Goal: Task Accomplishment & Management: Manage account settings

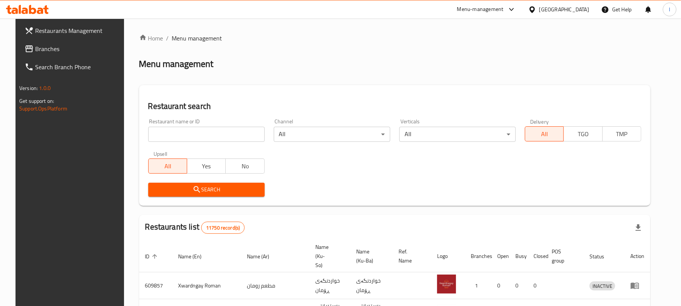
click at [169, 136] on input "search" at bounding box center [206, 134] width 116 height 15
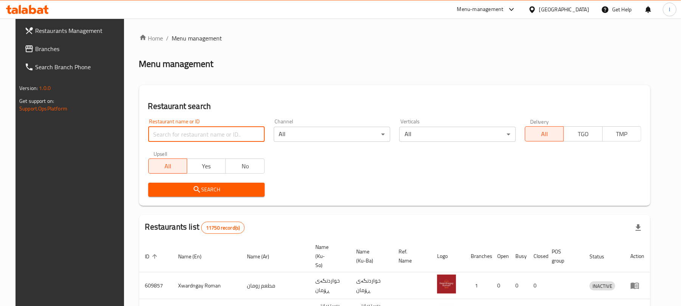
paste input "Street Food"
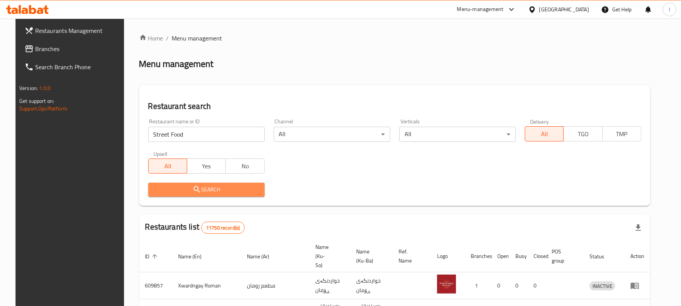
click at [209, 187] on span "Search" at bounding box center [206, 189] width 104 height 9
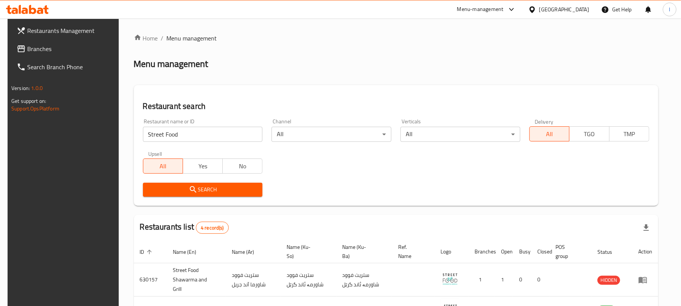
click at [226, 181] on div "Search" at bounding box center [202, 189] width 129 height 23
click at [227, 182] on div "Search" at bounding box center [202, 189] width 129 height 23
click at [228, 194] on span "Search" at bounding box center [203, 189] width 108 height 9
click at [237, 186] on span "Search" at bounding box center [203, 189] width 108 height 9
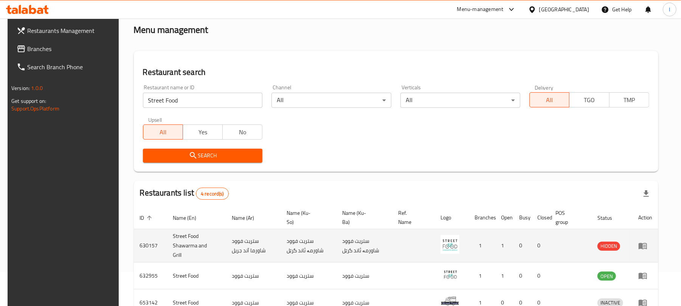
scroll to position [106, 0]
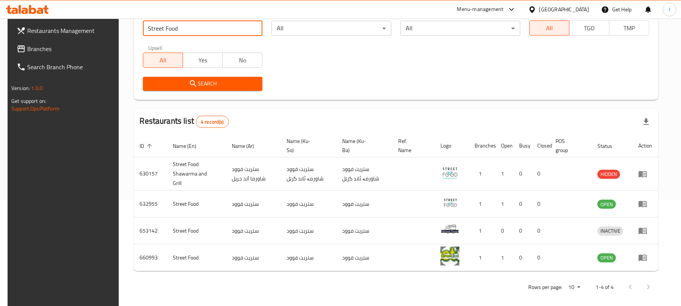
drag, startPoint x: 147, startPoint y: 25, endPoint x: 38, endPoint y: 25, distance: 109.2
click at [38, 25] on div "Restaurants Management Branches Search Branch Phone Version: 1.0.0 Get support …" at bounding box center [341, 112] width 666 height 399
paste input "653133"
type input "653133"
click at [195, 88] on span "Search" at bounding box center [203, 83] width 108 height 9
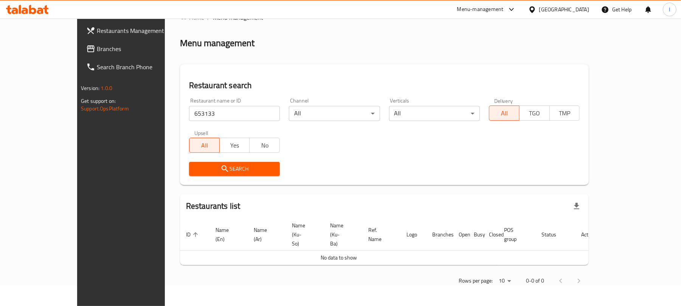
scroll to position [3, 0]
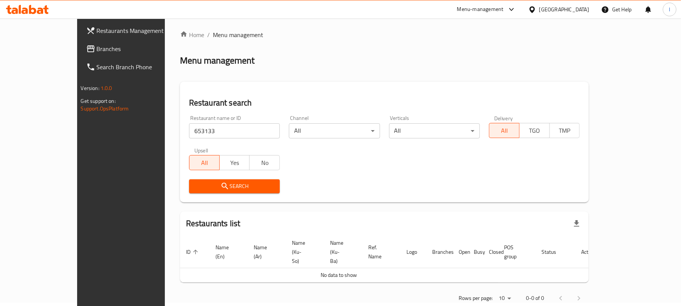
click at [97, 47] on span "Branches" at bounding box center [141, 48] width 88 height 9
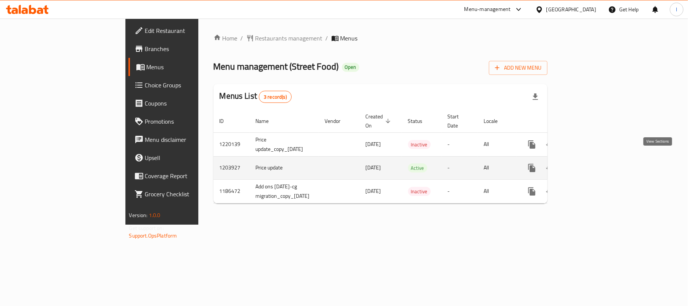
click at [591, 163] on icon "enhanced table" at bounding box center [586, 167] width 9 height 9
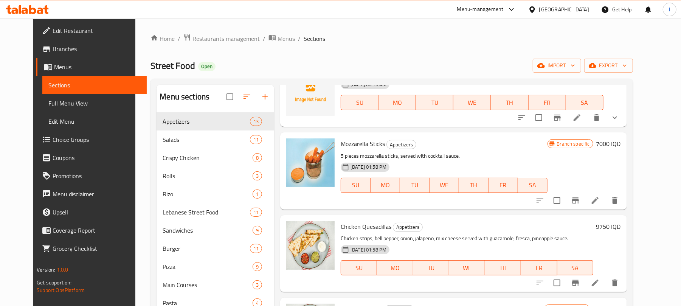
scroll to position [554, 0]
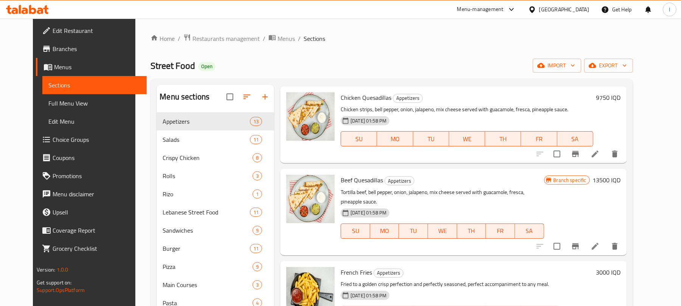
click at [26, 11] on icon at bounding box center [25, 11] width 6 height 6
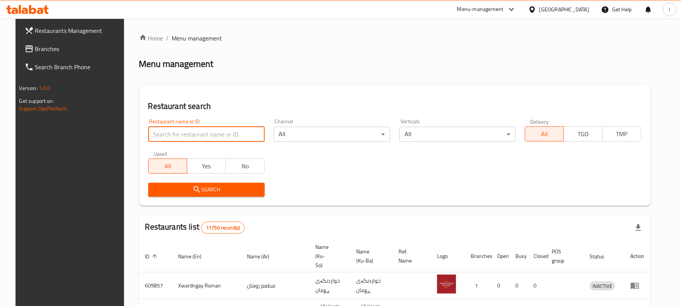
click at [164, 127] on input "search" at bounding box center [206, 134] width 116 height 15
paste input "703944"
click at [148, 138] on input "703944" at bounding box center [206, 134] width 116 height 15
type input "703944"
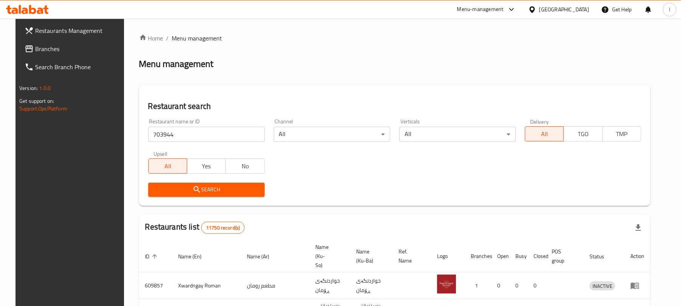
click at [239, 190] on span "Search" at bounding box center [206, 189] width 104 height 9
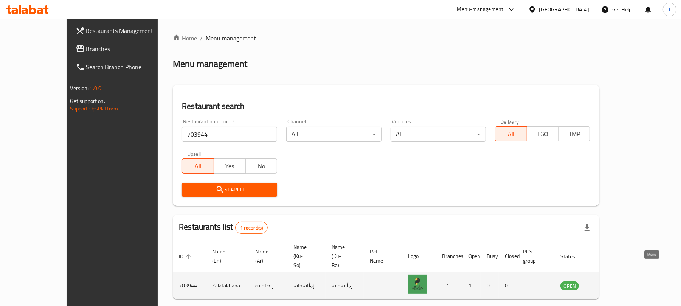
click at [609, 281] on icon "enhanced table" at bounding box center [604, 285] width 9 height 9
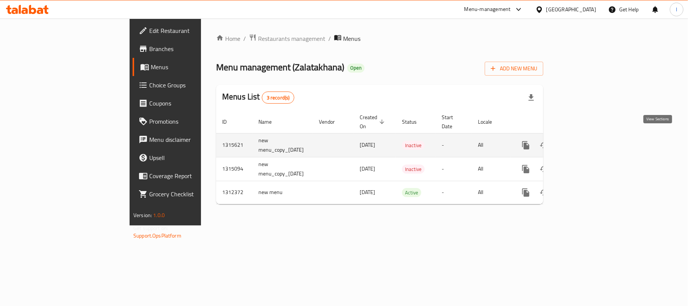
click at [585, 141] on icon "enhanced table" at bounding box center [580, 145] width 9 height 9
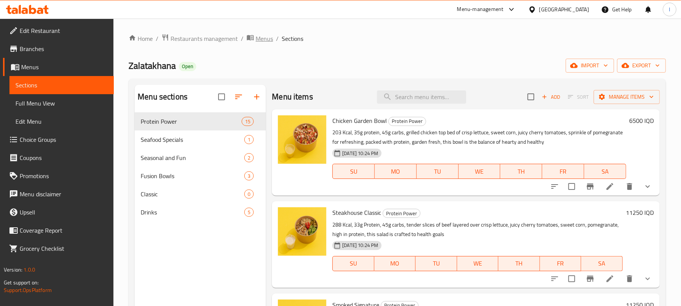
click at [263, 43] on span "Menus" at bounding box center [264, 38] width 17 height 9
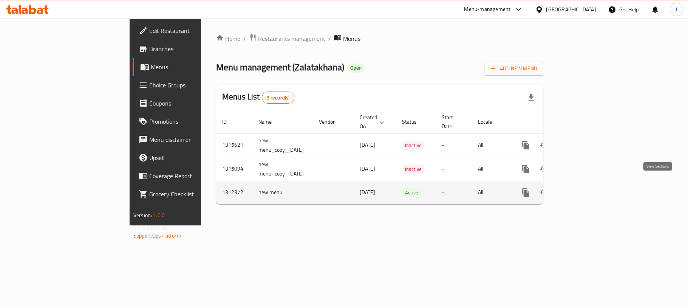
click at [585, 188] on icon "enhanced table" at bounding box center [580, 192] width 9 height 9
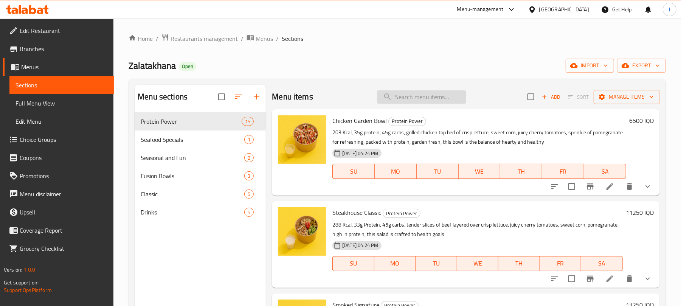
click at [416, 91] on input "search" at bounding box center [421, 96] width 89 height 13
paste input "Chicken Fajita Bowl"
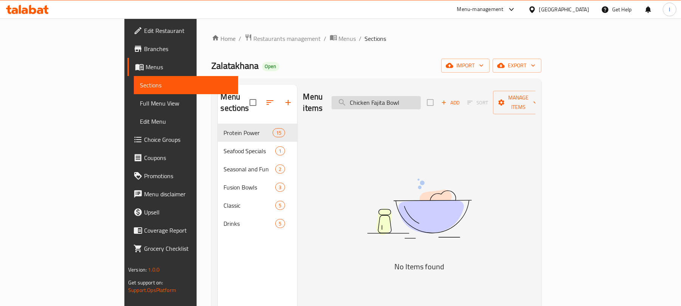
click at [396, 101] on input "Chicken Fajita Bowl" at bounding box center [375, 102] width 89 height 13
click at [421, 98] on input "Chicken Fajita Bowl" at bounding box center [375, 102] width 89 height 13
click at [396, 99] on input "Chicken Fajita Bow" at bounding box center [375, 102] width 89 height 13
click at [395, 99] on input "Chicken Fajita Bow" at bounding box center [375, 102] width 89 height 13
drag, startPoint x: 415, startPoint y: 96, endPoint x: 343, endPoint y: 99, distance: 71.5
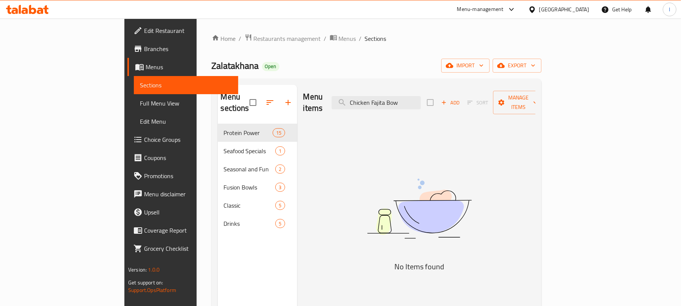
click at [343, 99] on div "Menu items Chicken Fajita Bow Add Sort Manage items" at bounding box center [419, 103] width 232 height 36
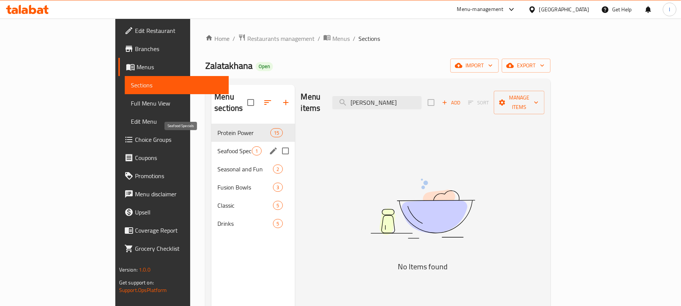
click at [217, 146] on span "Seafood Specials" at bounding box center [234, 150] width 34 height 9
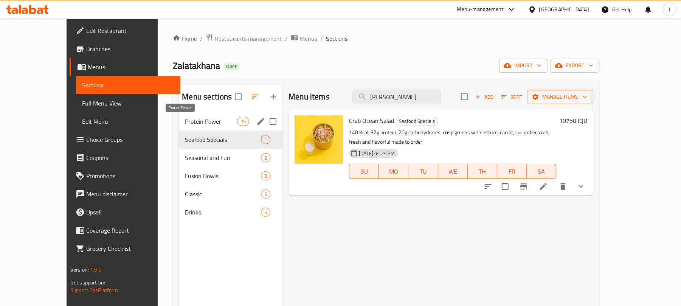
click at [185, 124] on span "Protein Power" at bounding box center [211, 121] width 52 height 9
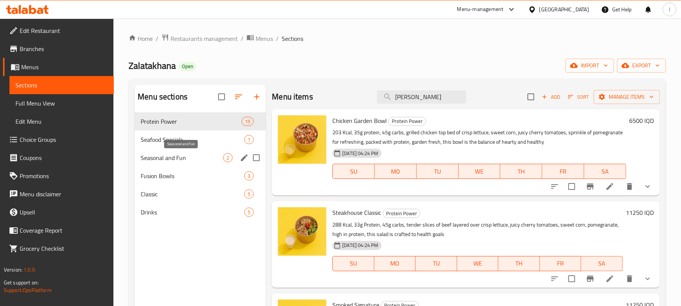
click at [178, 159] on span "Seasonal and Fun" at bounding box center [182, 157] width 82 height 9
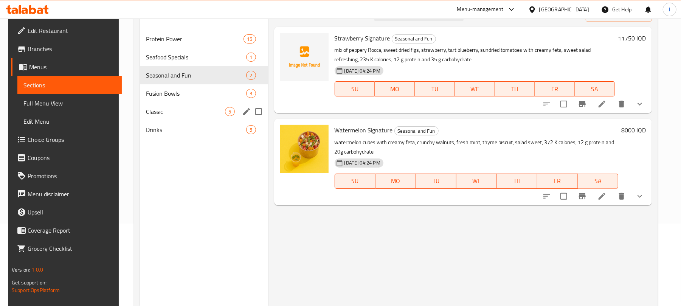
scroll to position [106, 0]
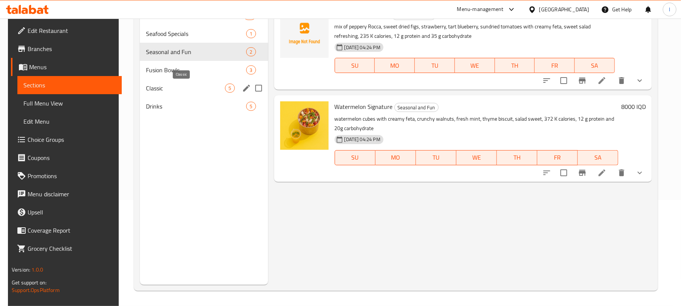
click at [192, 85] on span "Classic" at bounding box center [185, 88] width 79 height 9
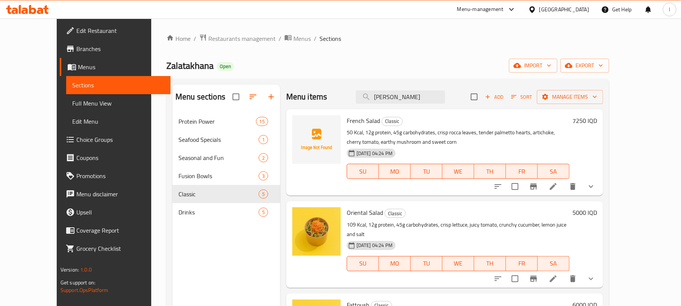
drag, startPoint x: 429, startPoint y: 98, endPoint x: 168, endPoint y: 115, distance: 262.1
click at [172, 115] on div "Menu sections Protein Power 15 Seafood Specials 1 Seasonal and Fun 2 Fusion Bow…" at bounding box center [387, 238] width 430 height 306
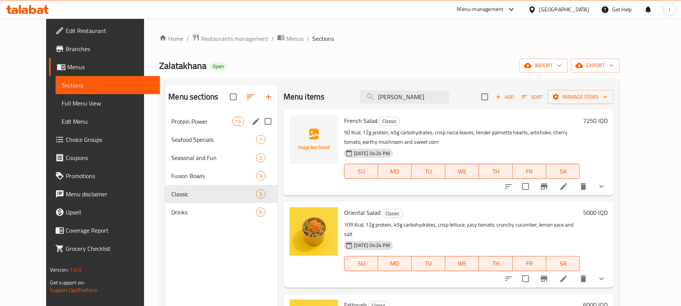
paste input "Chicken Fajita Wrap Bowl"
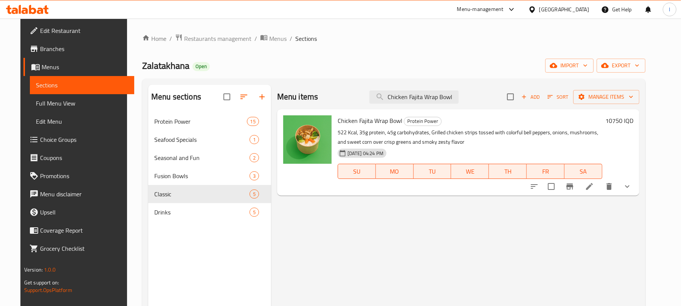
type input "Chicken Fajita Wrap Bowl"
click at [594, 183] on icon at bounding box center [589, 186] width 9 height 9
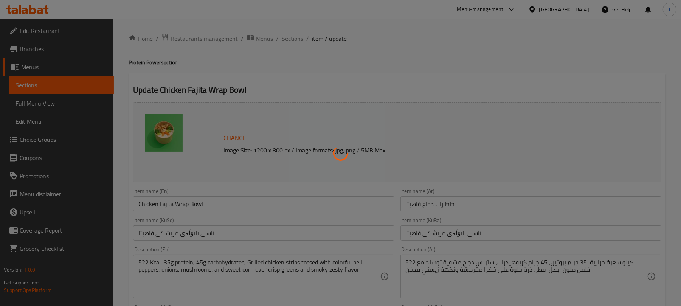
type input "يضيف:"
type input "زیادکردن :"
type input "0"
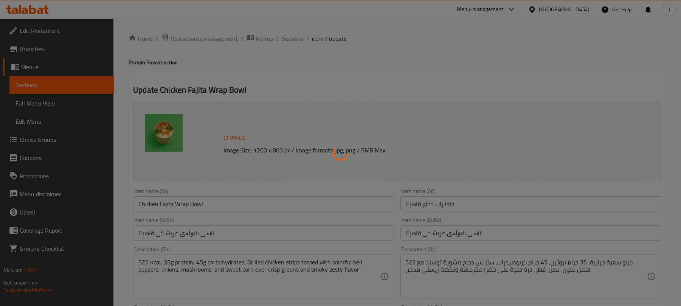
type input "يزيل:"
type input "لابردن:"
type input "0"
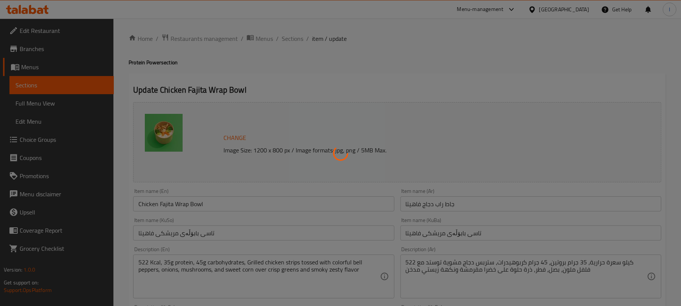
type input "يزيل:"
type input "لابردن:"
type input "0"
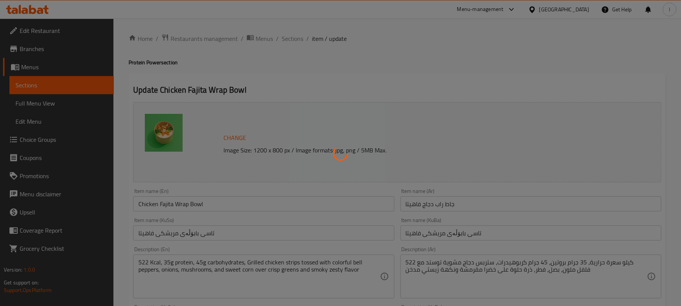
type input "الإضافات:"
type input "زیادە:"
type input "0"
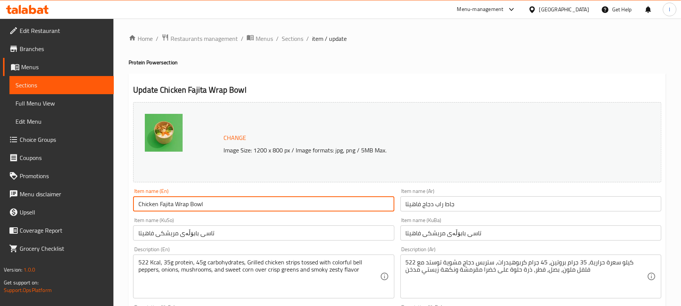
click at [188, 206] on input "Chicken Fajita Wrap Bowl" at bounding box center [263, 203] width 261 height 15
type input "Chicken Fajita Bowl"
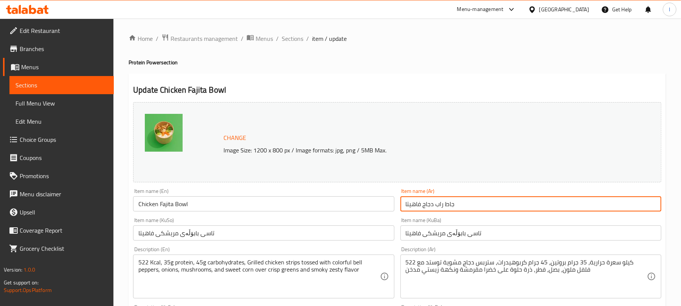
click at [478, 208] on input "جاط راب دجاج فاهيتا" at bounding box center [530, 203] width 261 height 15
drag, startPoint x: 646, startPoint y: 205, endPoint x: 637, endPoint y: 206, distance: 9.1
click at [637, 206] on input "جاط راب دجاج فاهيتا" at bounding box center [530, 203] width 261 height 15
type input "جاط دجاج فاهيتا"
click at [252, 234] on input "تاسی بابۆڵەی مریشکی فاهیتا" at bounding box center [263, 232] width 261 height 15
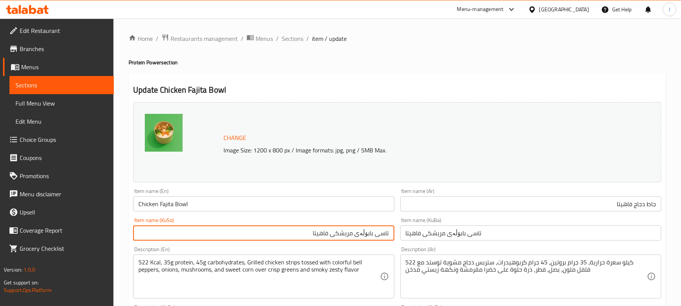
drag, startPoint x: 372, startPoint y: 235, endPoint x: 358, endPoint y: 237, distance: 14.2
click at [358, 237] on input "تاسی بابۆڵەی مریشکی فاهیتا" at bounding box center [263, 232] width 261 height 15
click at [368, 235] on input "تاسی مریشکی فاهیتا" at bounding box center [263, 232] width 261 height 15
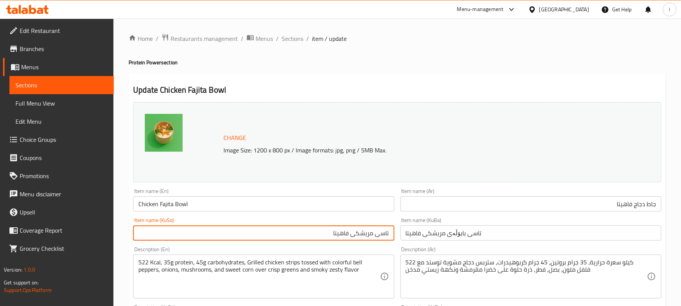
type input "تاسی مریشکی فاهیتا"
click at [429, 228] on input "تاسی بابۆڵەی مریشکی فاهیتا" at bounding box center [530, 232] width 261 height 15
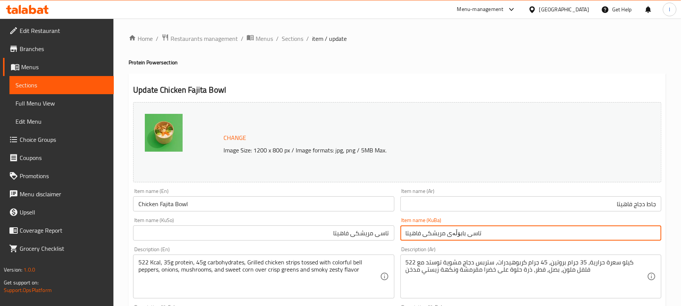
click at [429, 228] on input "تاسی بابۆڵەی مریشکی فاهیتا" at bounding box center [530, 232] width 261 height 15
paste input "text"
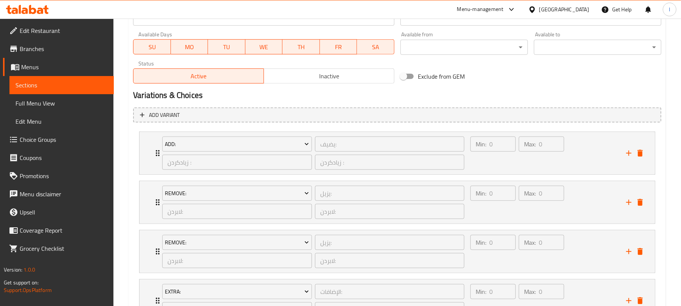
scroll to position [506, 0]
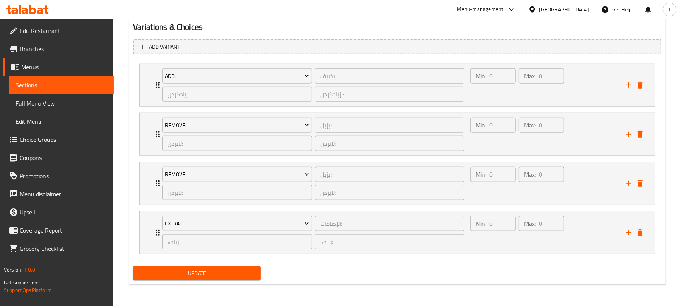
type input "تاسی مریشکی فاهیتا"
click at [221, 274] on span "Update" at bounding box center [196, 272] width 115 height 9
click at [547, 96] on div "Max: 0 ​" at bounding box center [541, 85] width 48 height 36
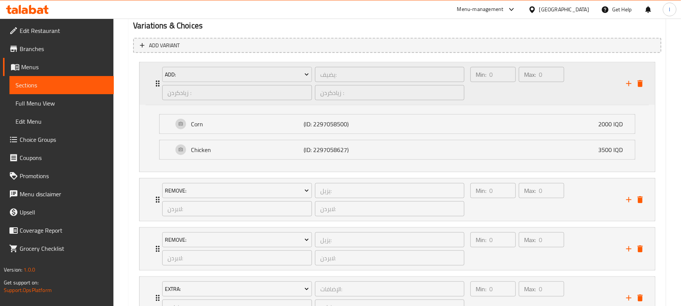
click at [567, 86] on div "Min: 0 ​ Max: 0 ​" at bounding box center [517, 83] width 100 height 39
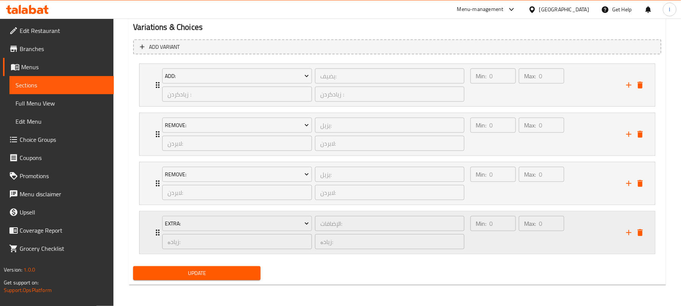
click at [553, 242] on div "Max: 0 ​" at bounding box center [541, 232] width 48 height 36
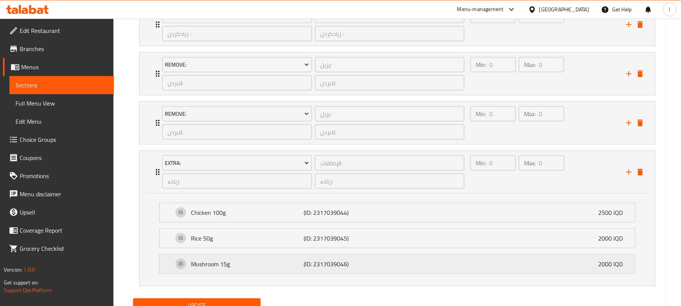
scroll to position [599, 0]
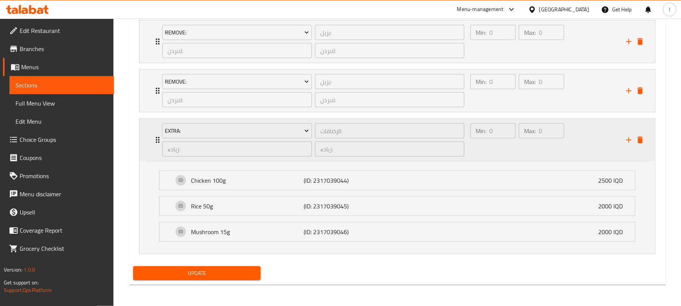
click at [545, 142] on div "Max: 0 ​" at bounding box center [541, 140] width 48 height 36
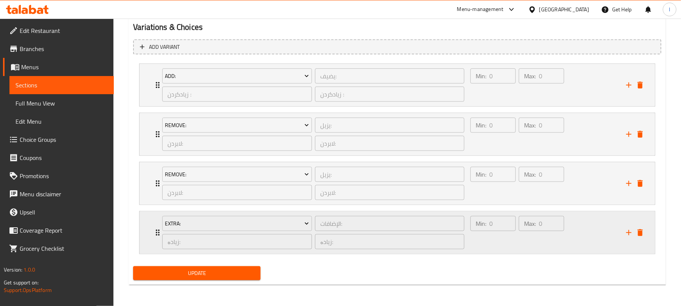
scroll to position [506, 0]
click at [580, 185] on div "Min: 0 ​ Max: 0 ​" at bounding box center [544, 183] width 156 height 42
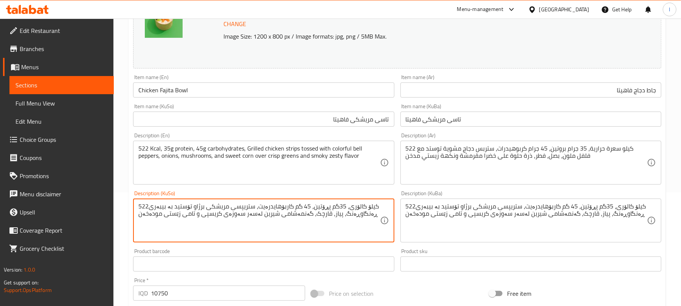
scroll to position [0, 0]
click at [360, 214] on textarea "522کیلۆ کالۆری، 35گم پڕۆتین، 45 گم کاربۆهایدرەیت، ستریپسی مریشکی برژاو تۆستید ب…" at bounding box center [258, 221] width 241 height 36
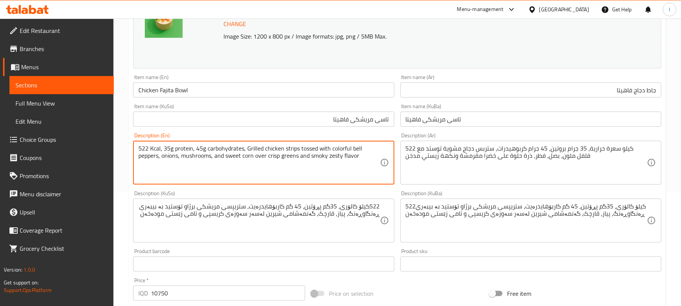
paste textarea ""✨ (522 Kcal · 35g Protein · 45g Carbs) Grilled chicken strips tossed with colo…"
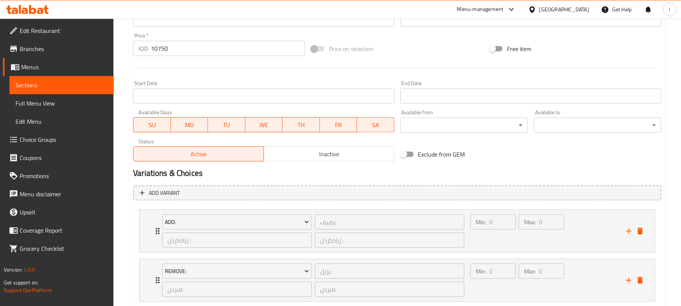
scroll to position [608, 0]
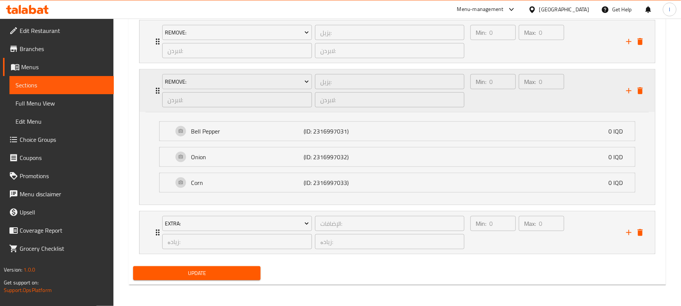
click at [593, 96] on div "Min: 0 ​ Max: 0 ​" at bounding box center [544, 91] width 156 height 42
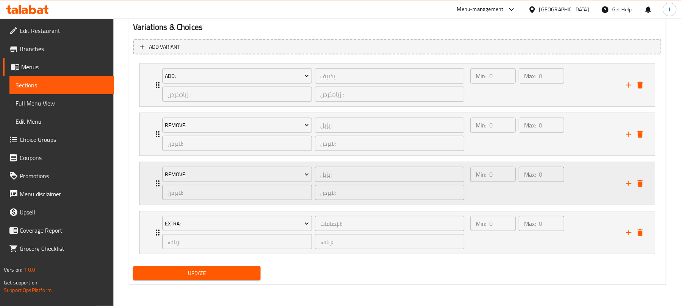
scroll to position [514, 0]
click at [581, 129] on div "Min: 0 ​ Max: 0 ​" at bounding box center [544, 134] width 156 height 42
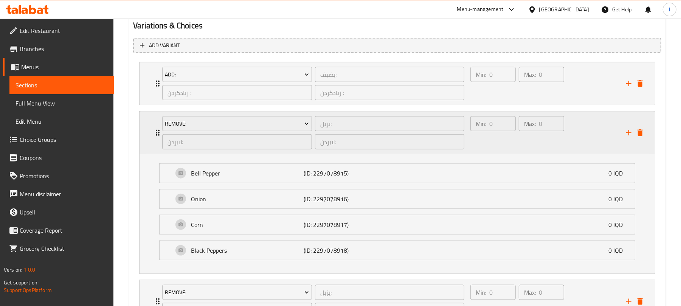
scroll to position [608, 0]
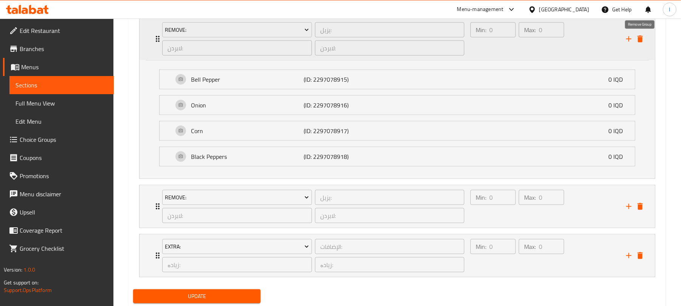
click at [643, 38] on icon "delete" at bounding box center [639, 38] width 9 height 9
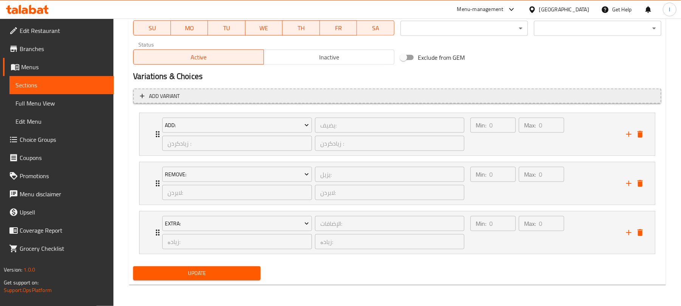
scroll to position [465, 0]
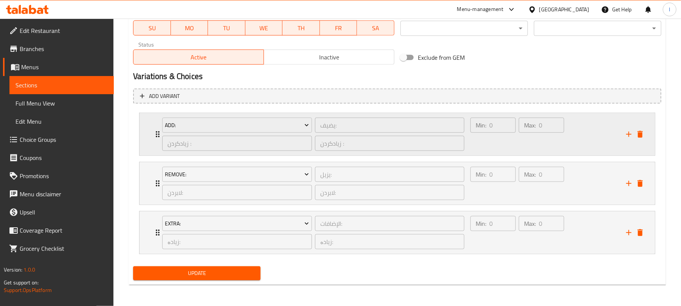
click at [498, 134] on div "Min: 0 ​" at bounding box center [493, 134] width 48 height 36
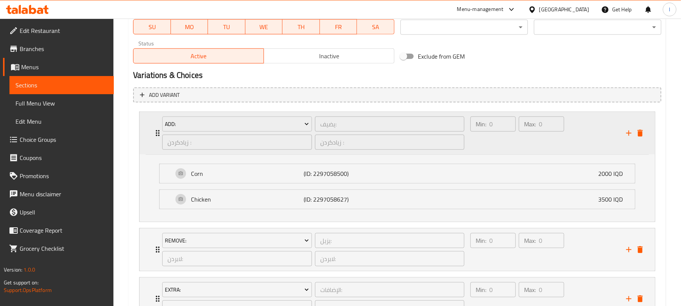
scroll to position [532, 0]
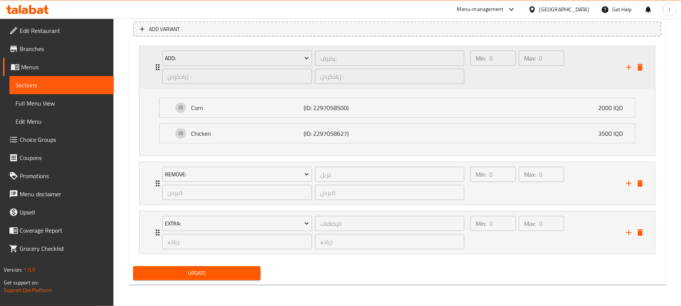
click at [568, 72] on div "Min: 0 ​ Max: 0 ​" at bounding box center [544, 67] width 156 height 42
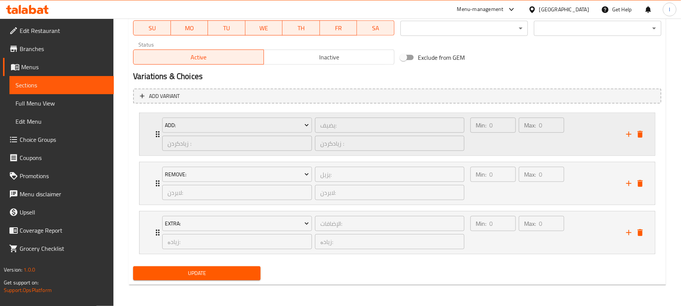
scroll to position [465, 0]
click at [582, 129] on div "Min: 0 ​ Max: 0 ​" at bounding box center [544, 134] width 156 height 42
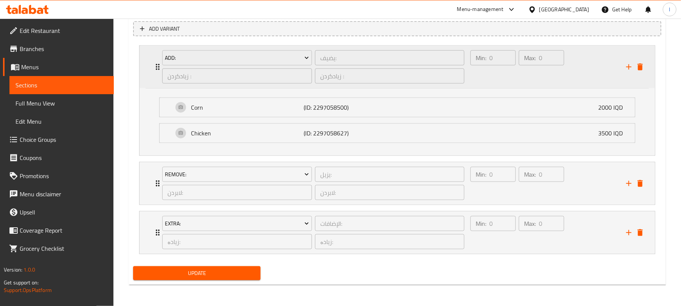
scroll to position [532, 0]
click at [590, 73] on div "Min: 0 ​ Max: 0 ​" at bounding box center [544, 67] width 156 height 42
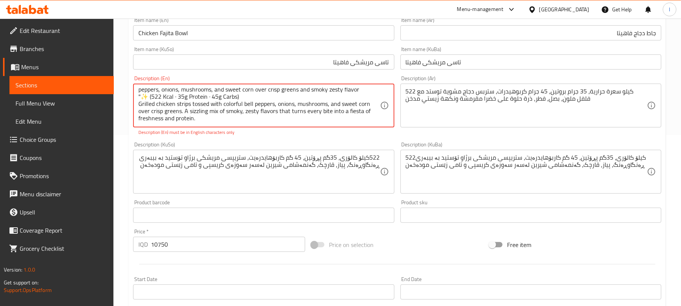
scroll to position [185, 0]
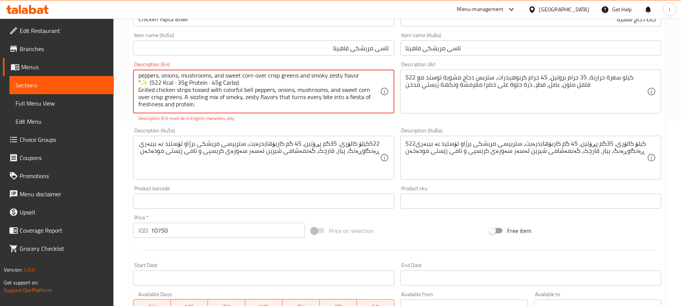
drag, startPoint x: 200, startPoint y: 104, endPoint x: 137, endPoint y: 88, distance: 65.3
click at [137, 88] on div "522 Kcal, 35g protein, 45g carbohydrates, Grilled chicken strips tossed with co…" at bounding box center [263, 92] width 261 height 44
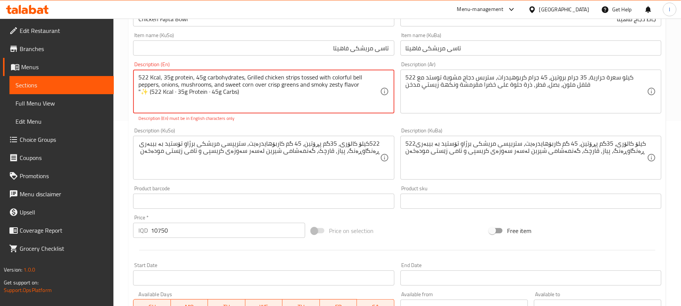
drag, startPoint x: 241, startPoint y: 94, endPoint x: 130, endPoint y: 90, distance: 111.2
click at [130, 90] on div "Description (En) 522 Kcal, 35g protein, 45g carbohydrates, Grilled chicken stri…" at bounding box center [263, 92] width 267 height 66
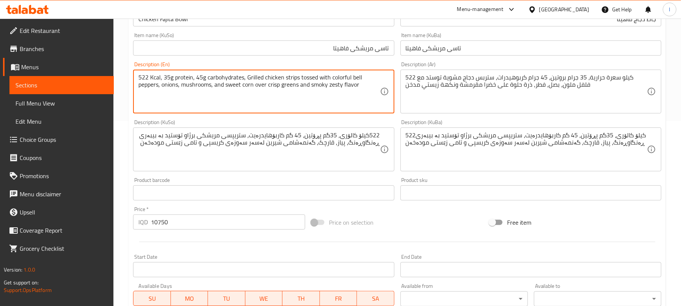
type textarea "522 Kcal, 35g protein, 45g carbohydrates, Grilled chicken strips tossed with co…"
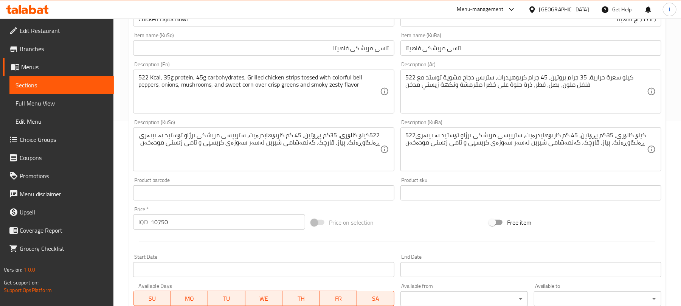
click at [257, 172] on div "Description (KuSo) 522کیلۆ کالۆری، 35گم پڕۆتین، 45 گم کاربۆهایدرەیت، ستریپسی مر…" at bounding box center [263, 145] width 267 height 58
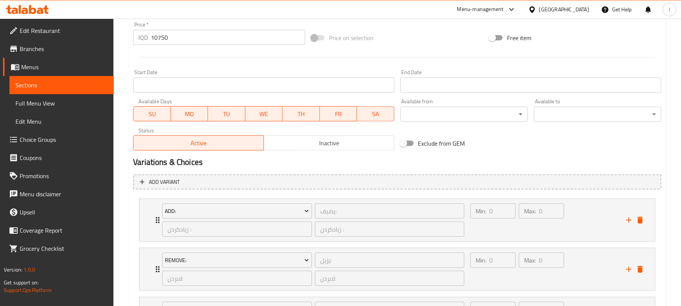
scroll to position [457, 0]
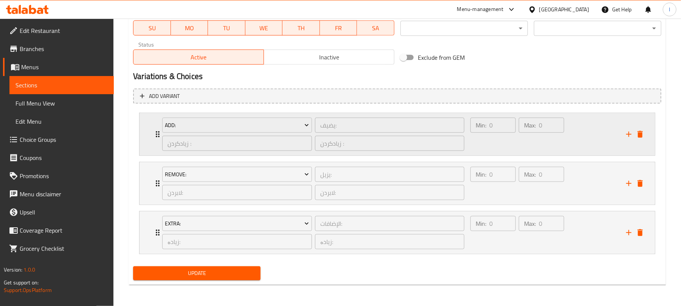
click at [567, 138] on div "Min: 0 ​ Max: 0 ​" at bounding box center [544, 134] width 156 height 42
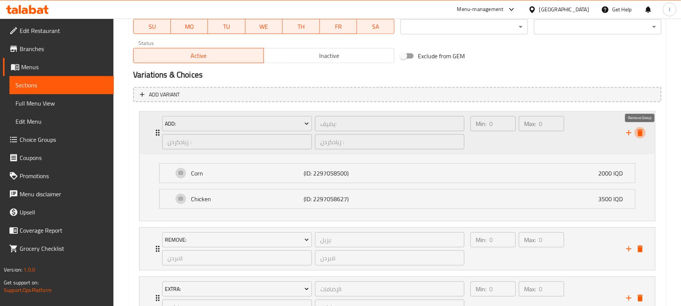
click at [637, 131] on icon "delete" at bounding box center [639, 132] width 9 height 9
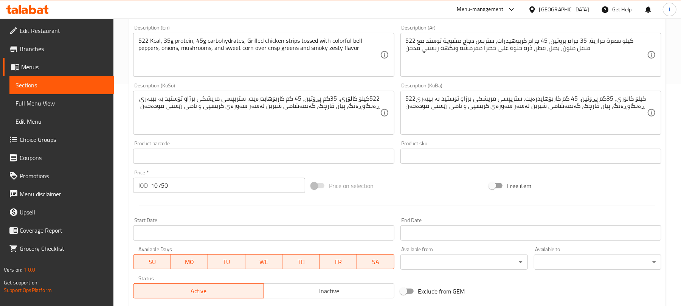
scroll to position [37, 0]
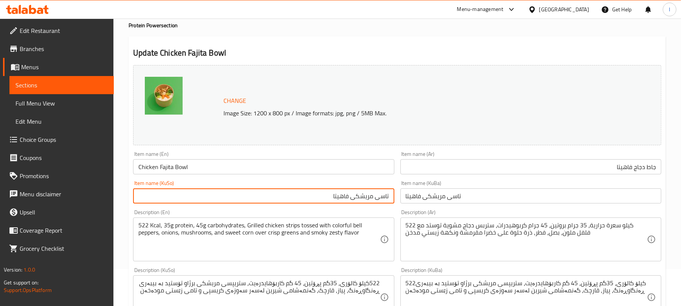
drag, startPoint x: 373, startPoint y: 195, endPoint x: 301, endPoint y: 195, distance: 71.4
click at [301, 195] on input "تاسی مریشکی فاهیتا" at bounding box center [263, 195] width 261 height 15
click at [323, 197] on input "تاسی فاهیتای مریشک" at bounding box center [263, 195] width 261 height 15
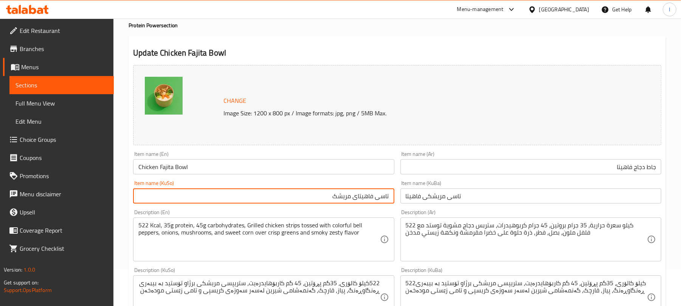
type input "تاسی فاهیتای مریشک"
click at [426, 200] on input "تاسی مریشکی فاهیتا" at bounding box center [530, 195] width 261 height 15
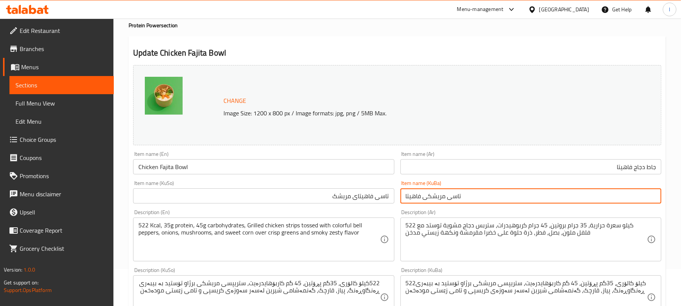
click at [426, 200] on input "تاسی مریشکی فاهیتا" at bounding box center [530, 195] width 261 height 15
paste input "اهیتای مریشک"
type input "تاسی فاهیتای مریشک"
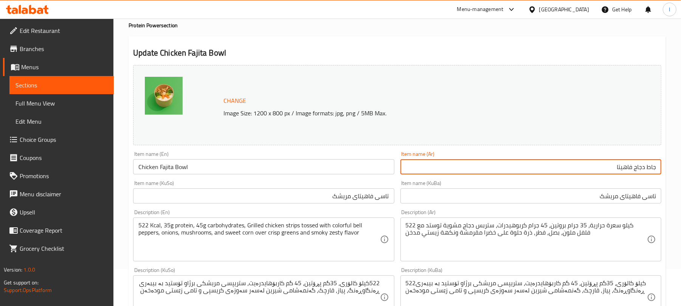
drag, startPoint x: 633, startPoint y: 166, endPoint x: 646, endPoint y: 168, distance: 13.0
click at [646, 168] on input "جاط دجاج فاهيتا" at bounding box center [530, 166] width 261 height 15
click at [612, 169] on input "جاط فاهيتا" at bounding box center [530, 166] width 261 height 15
paste input "دجاج"
type input "جاط فاهيتا دجاج"
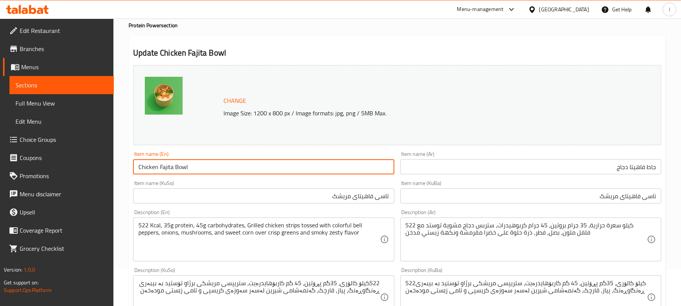
drag, startPoint x: 174, startPoint y: 165, endPoint x: 209, endPoint y: 170, distance: 34.8
click at [209, 170] on input "Chicken Fajita Bowl" at bounding box center [263, 166] width 261 height 15
click at [311, 194] on input "تاسی فاهیتای مریشک" at bounding box center [263, 195] width 261 height 15
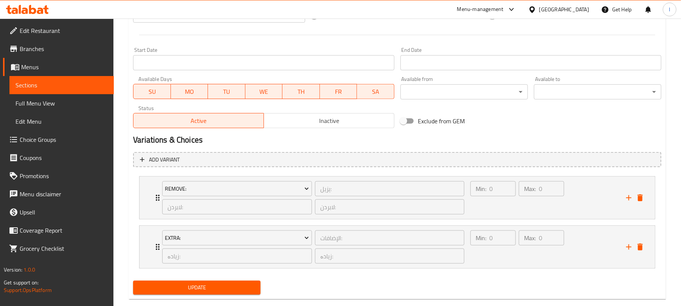
scroll to position [407, 0]
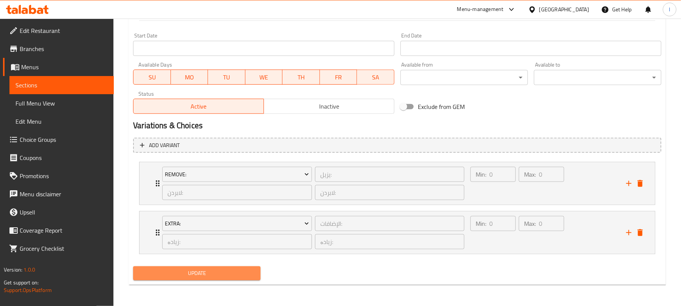
click at [244, 270] on span "Update" at bounding box center [196, 272] width 115 height 9
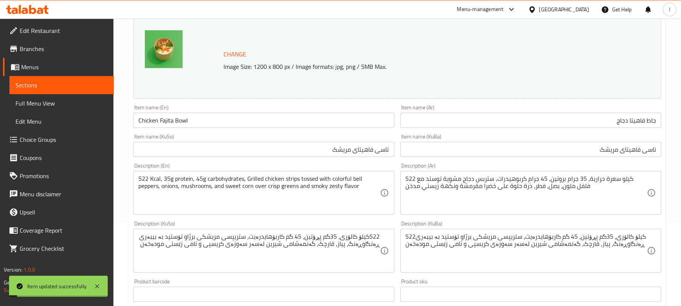
scroll to position [0, 0]
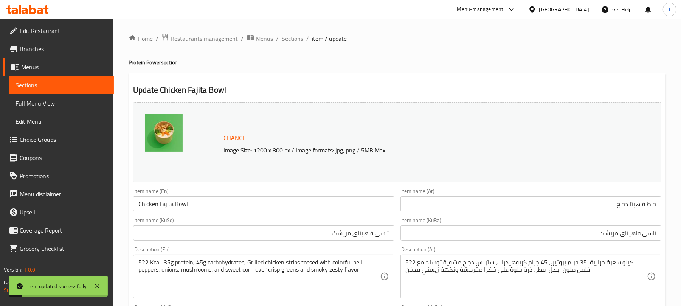
click at [208, 212] on div "Item name (En) Chicken Fajita Bowl Item name (En)" at bounding box center [263, 199] width 267 height 29
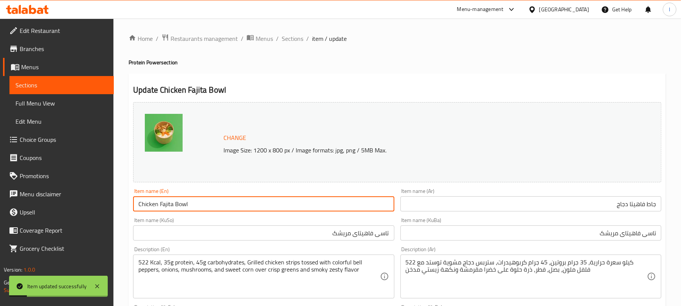
click at [208, 203] on input "Chicken Fajita Bowl" at bounding box center [263, 203] width 261 height 15
click at [40, 99] on span "Full Menu View" at bounding box center [61, 103] width 92 height 9
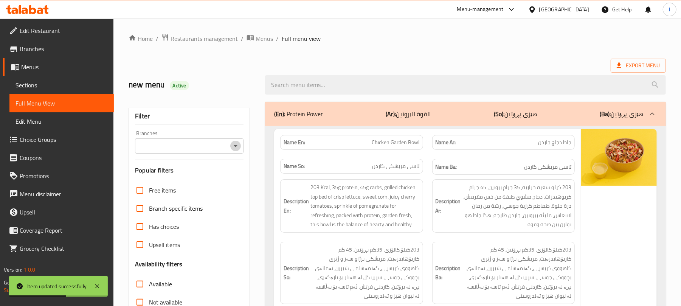
click at [240, 147] on icon "Open" at bounding box center [235, 145] width 9 height 9
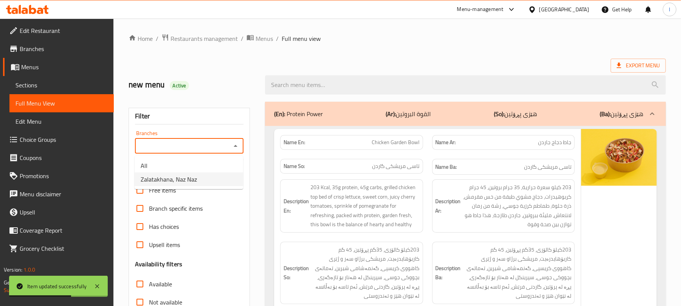
click at [200, 184] on li "Zalatakhana, Naz Naz" at bounding box center [189, 179] width 108 height 14
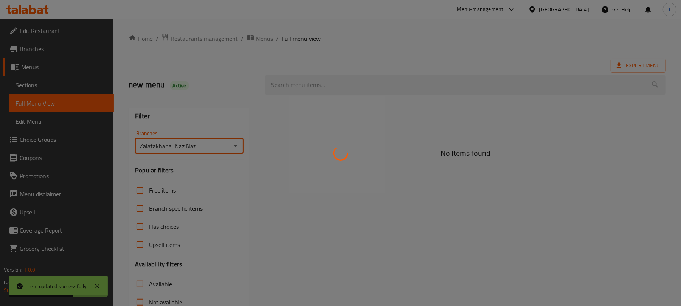
type input "Zalatakhana, Naz Naz"
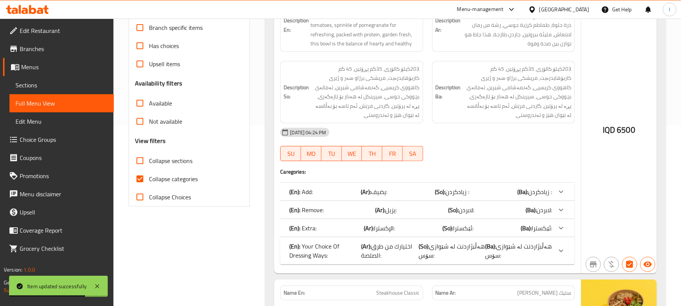
scroll to position [185, 0]
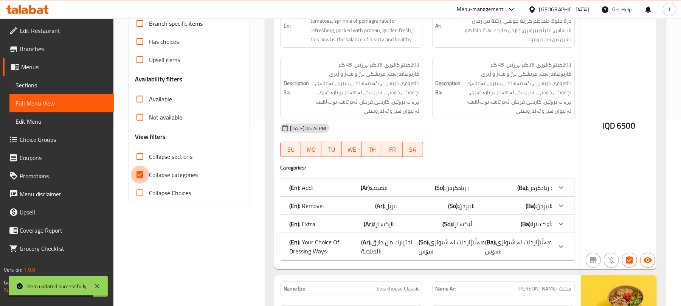
drag, startPoint x: 143, startPoint y: 170, endPoint x: 157, endPoint y: 170, distance: 14.4
click at [143, 171] on input "Collapse categories" at bounding box center [140, 175] width 18 height 18
checkbox input "false"
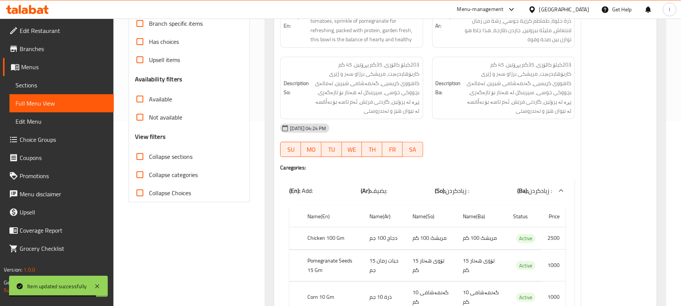
scroll to position [0, 0]
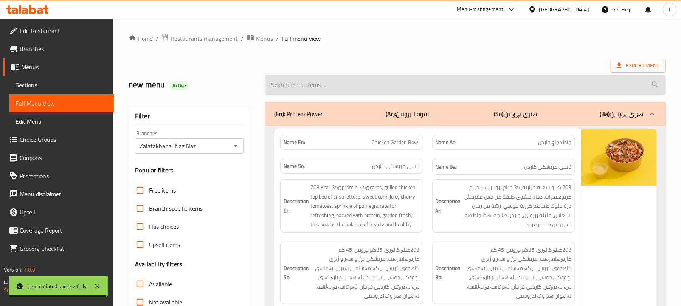
click at [302, 85] on input "search" at bounding box center [465, 84] width 401 height 19
paste input "Chicken Fajita Bowl"
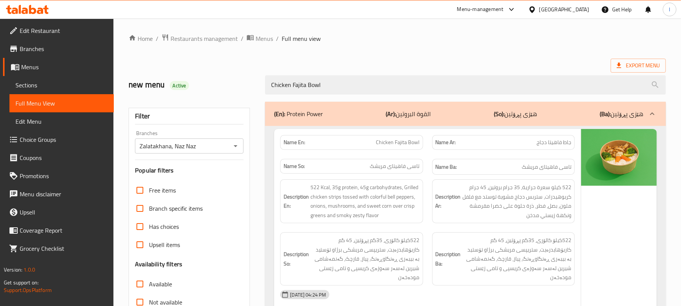
type input "Chicken Fajita Bowl"
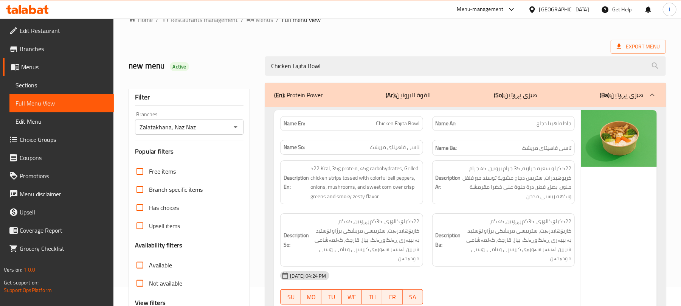
scroll to position [23, 0]
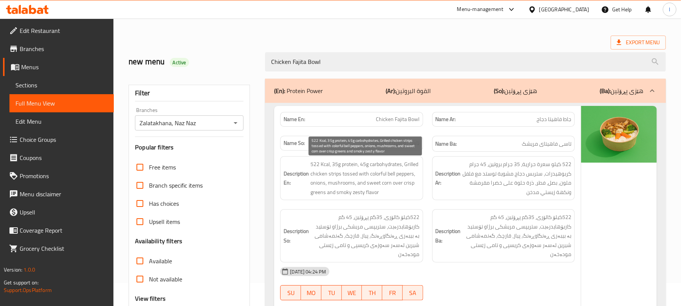
click at [363, 191] on span "522 Kcal, 35g protein, 45g carbohydrates, Grilled chicken strips tossed with co…" at bounding box center [364, 177] width 109 height 37
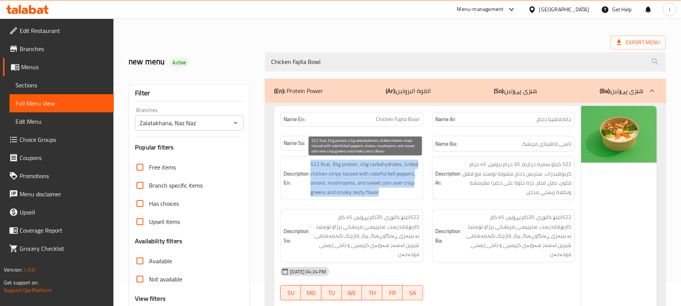
click at [363, 191] on span "522 Kcal, 35g protein, 45g carbohydrates, Grilled chicken strips tossed with co…" at bounding box center [364, 177] width 109 height 37
copy span "522 Kcal, 35g protein, 45g carbohydrates, Grilled chicken strips tossed with co…"
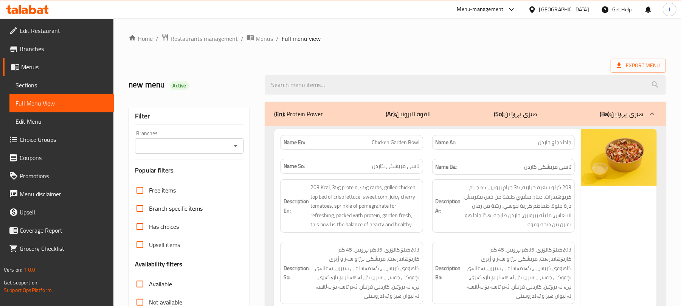
click at [29, 85] on span "Sections" at bounding box center [61, 85] width 92 height 9
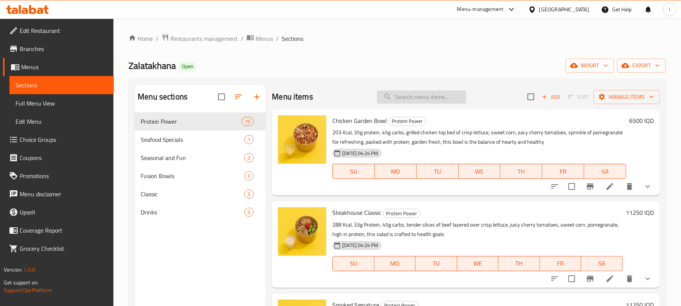
click at [403, 93] on input "search" at bounding box center [421, 96] width 89 height 13
paste input "Chicken Fajita Bowl"
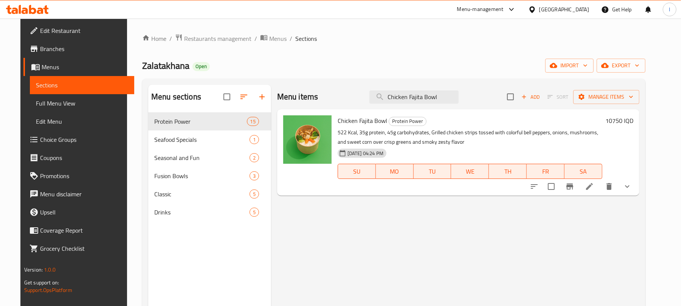
type input "Chicken Fajita Bowl"
click at [594, 186] on icon at bounding box center [589, 186] width 9 height 9
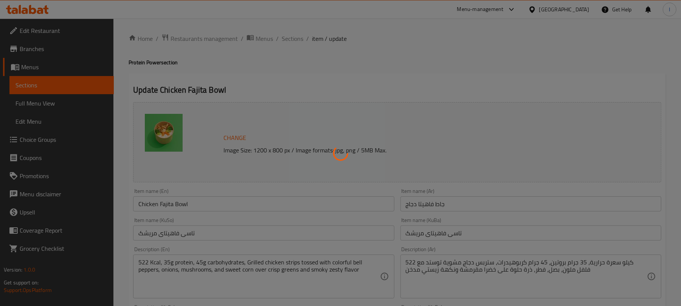
type input "يزيل:"
type input "لابردن:"
type input "0"
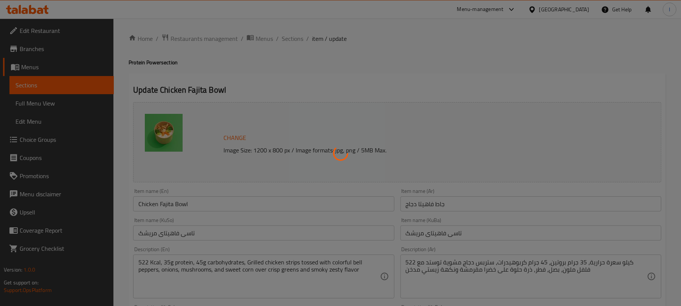
type input "الإضافات:"
type input "زیادە:"
type input "0"
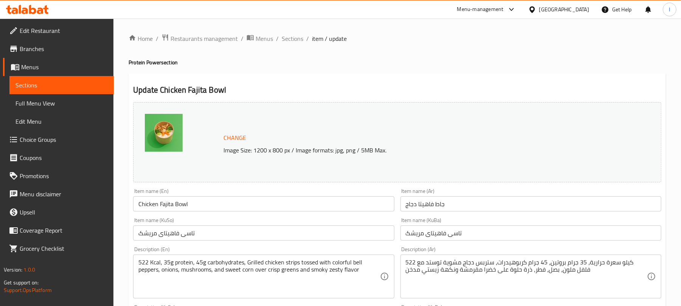
scroll to position [185, 0]
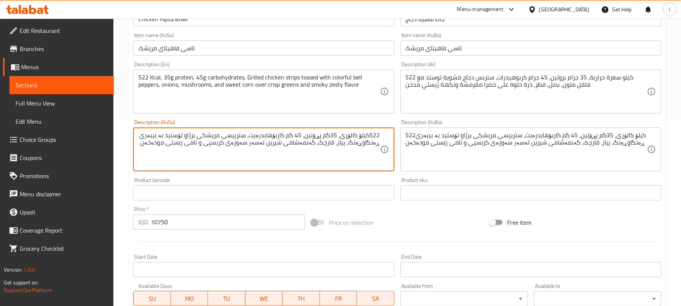
click at [166, 133] on textarea "522کیلۆ کالۆری، 35گم پڕۆتین، 45 گم کاربۆهایدرەیت، ستریپسی مریشکی برژاو تۆستید ب…" at bounding box center [258, 150] width 241 height 36
click at [353, 152] on textarea "522کیلۆ کالۆری، 35گم پڕۆتین، 45 گم کاربۆهایدرەیت، ستریپسی مریشکی برژاو تۆستید ل…" at bounding box center [258, 150] width 241 height 36
type textarea "522کیلۆ کالۆری، 35گم پڕۆتین، 45 گم کاربۆهایدرەیت، ستریپسی مریشکی برژاو تۆستید ل…"
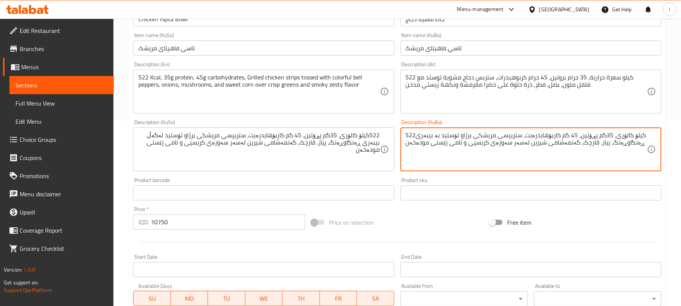
click at [480, 150] on textarea "522کیلۆ کالۆری، 35گم پڕۆتین، 45 گم کاربۆهایدرەیت، ستریپسی مریشکی برژاو تۆستید ب…" at bounding box center [526, 150] width 241 height 36
paste textarea "لەگەڵ"
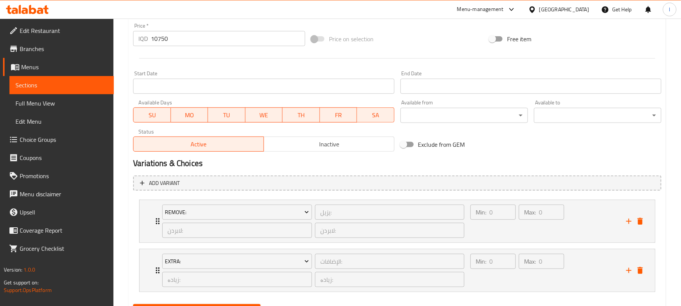
scroll to position [407, 0]
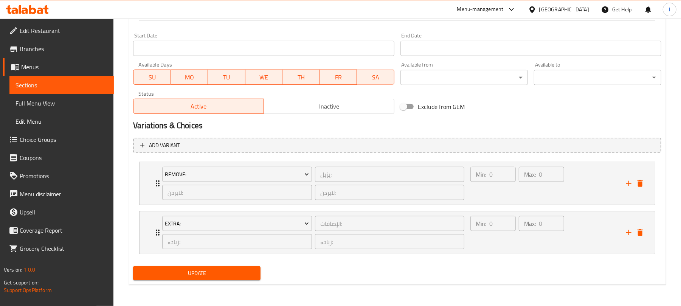
type textarea "522کیلۆ کالۆری، 35گم پڕۆتین، 45 گم کاربۆهایدرەیت، ستریپسی مریشکی برژاو تۆستید ل…"
click at [239, 270] on span "Update" at bounding box center [196, 272] width 115 height 9
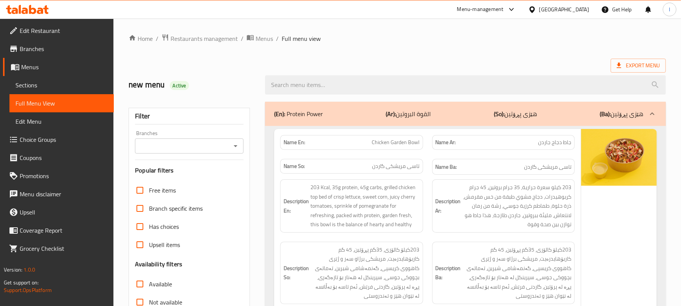
click at [235, 144] on icon "Open" at bounding box center [235, 145] width 9 height 9
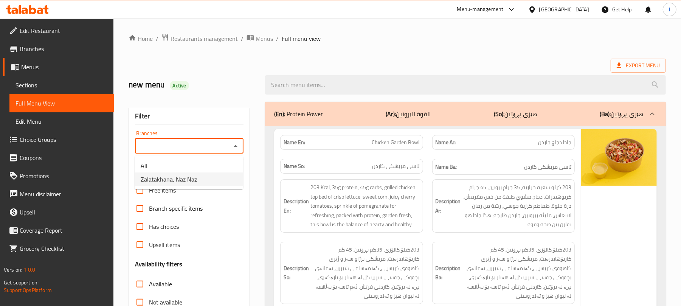
click at [213, 182] on li "Zalatakhana, Naz Naz" at bounding box center [189, 179] width 108 height 14
type input "Zalatakhana, Naz Naz"
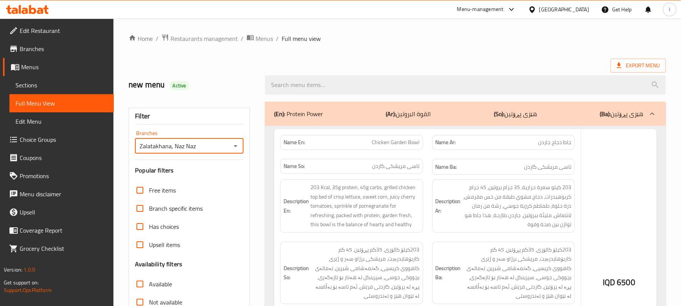
scroll to position [97, 0]
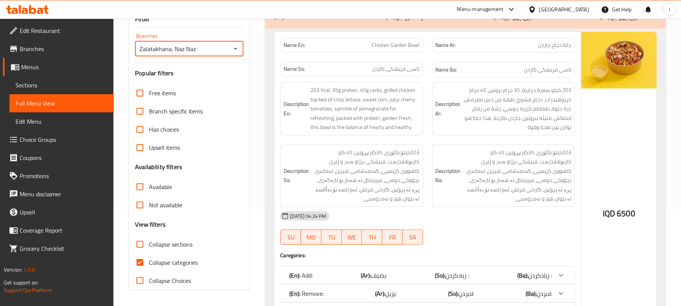
click at [141, 268] on input "Collapse categories" at bounding box center [140, 262] width 18 height 18
checkbox input "false"
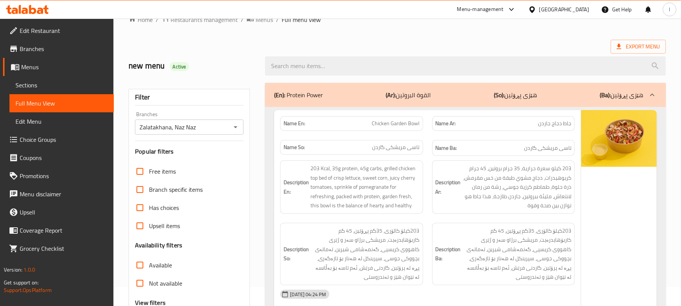
scroll to position [0, 0]
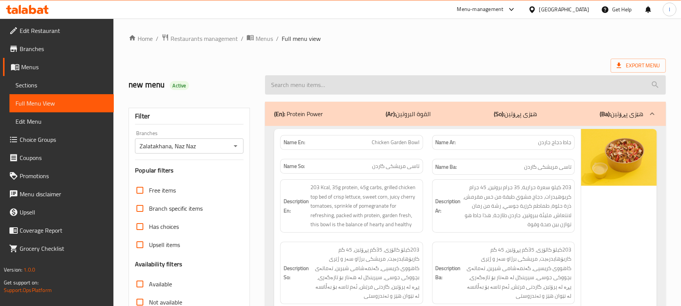
click at [290, 77] on input "search" at bounding box center [465, 84] width 401 height 19
paste input "Chicken Fajita Bowl"
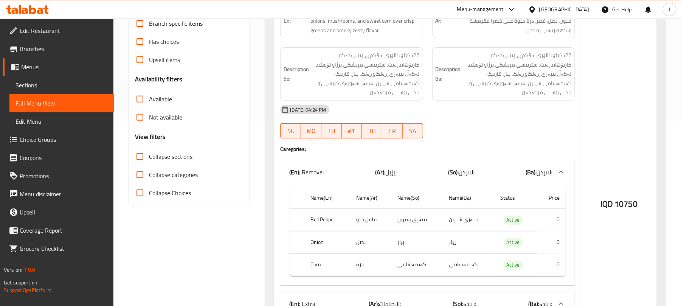
scroll to position [339, 0]
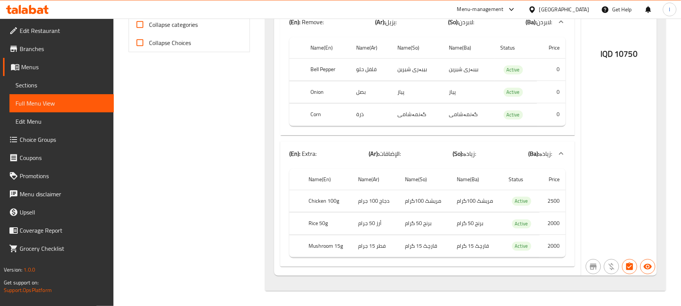
type input "Chicken Fajita Bowl"
click at [43, 84] on span "Sections" at bounding box center [61, 85] width 92 height 9
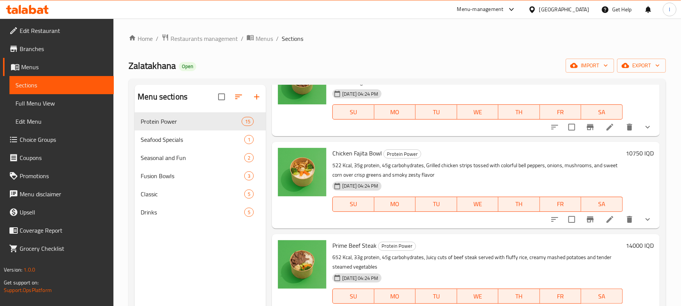
scroll to position [1083, 0]
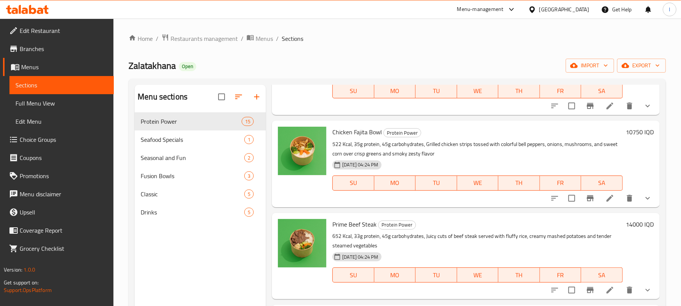
click at [42, 49] on span "Branches" at bounding box center [64, 48] width 88 height 9
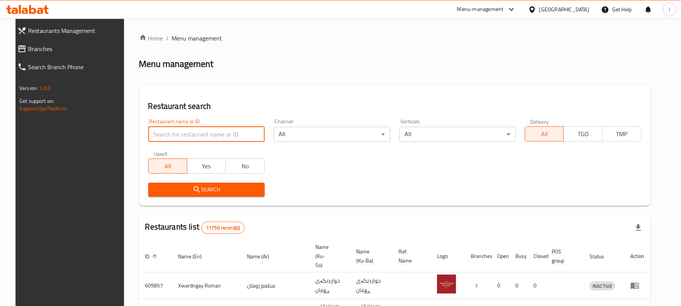
click at [152, 135] on input "search" at bounding box center [206, 134] width 116 height 15
paste input "Ice Cake"
type input "Ice Cake"
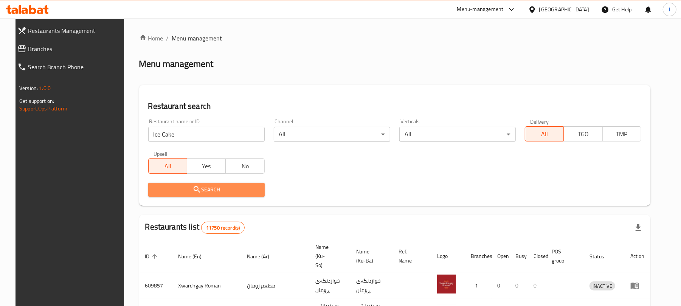
click at [234, 196] on button "Search" at bounding box center [206, 190] width 116 height 14
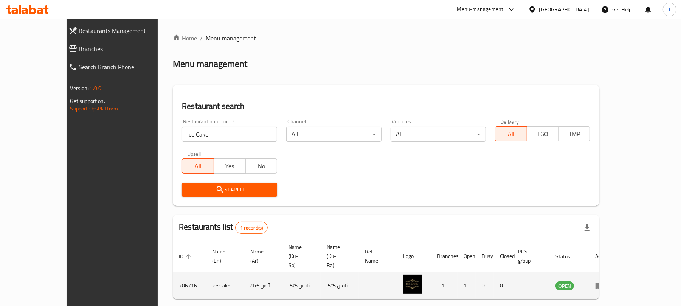
click at [615, 272] on td "enhanced table" at bounding box center [602, 285] width 26 height 27
click at [604, 281] on icon "enhanced table" at bounding box center [599, 285] width 9 height 9
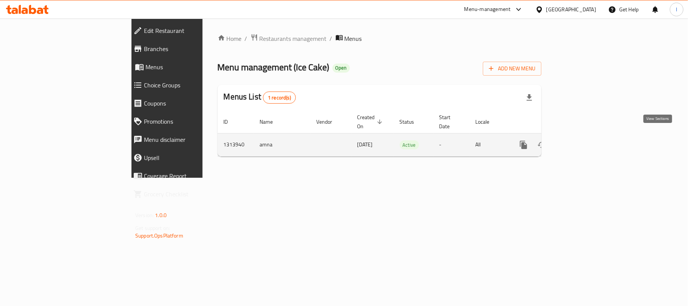
click at [582, 141] on icon "enhanced table" at bounding box center [578, 144] width 7 height 7
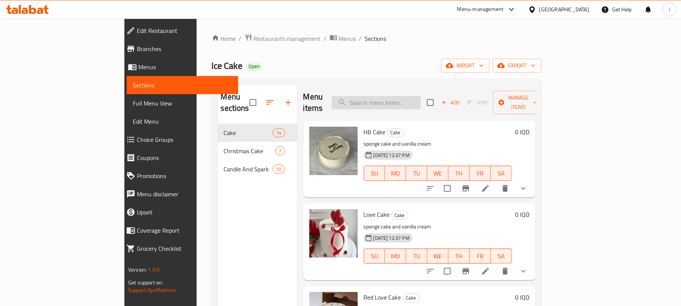
click at [421, 96] on input "search" at bounding box center [375, 102] width 89 height 13
paste input "Ice Cake"
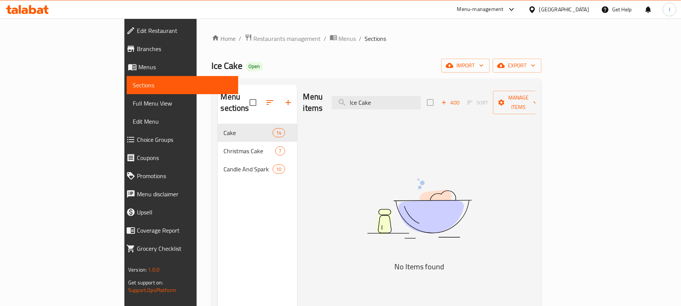
drag, startPoint x: 428, startPoint y: 102, endPoint x: 307, endPoint y: 100, distance: 120.6
click at [307, 100] on div "Menu items Ice Cake Add Sort Manage items" at bounding box center [419, 103] width 232 height 36
paste input "Boo cake"
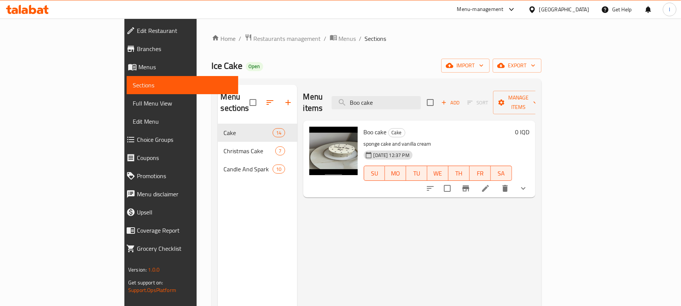
type input "Boo cake"
click at [133, 105] on span "Full Menu View" at bounding box center [182, 103] width 99 height 9
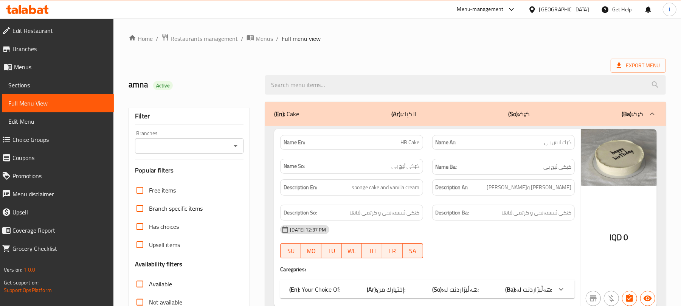
click at [234, 144] on icon "Open" at bounding box center [235, 145] width 9 height 9
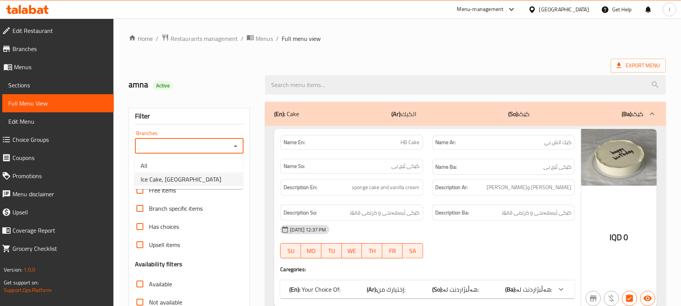
click at [197, 180] on li "Ice Cake, [GEOGRAPHIC_DATA]" at bounding box center [189, 179] width 108 height 14
type input "Ice Cake, [GEOGRAPHIC_DATA]"
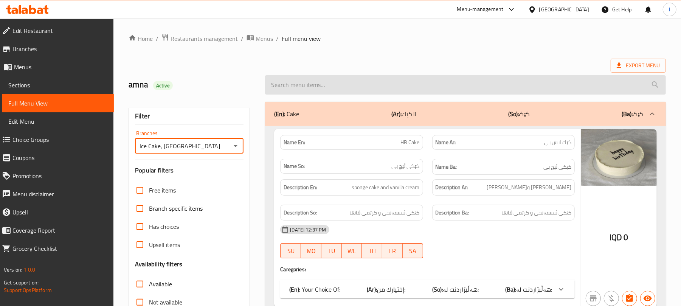
click at [315, 89] on input "search" at bounding box center [465, 84] width 401 height 19
paste input "Boo cake"
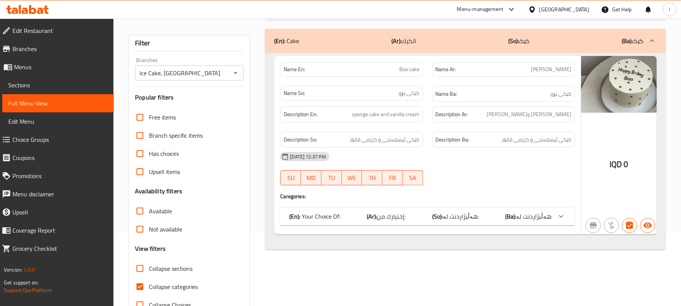
scroll to position [97, 0]
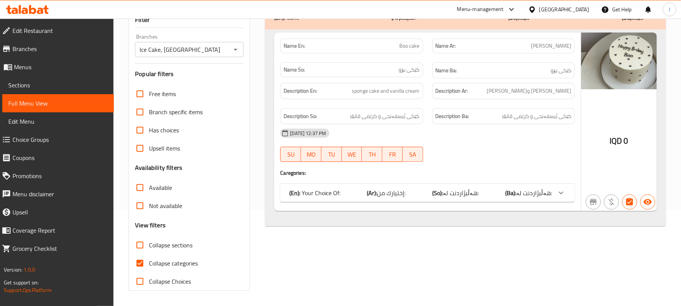
type input "Boo cake"
click at [145, 257] on input "Collapse categories" at bounding box center [140, 263] width 18 height 18
checkbox input "false"
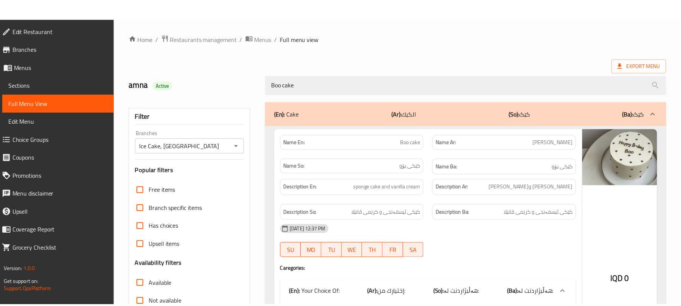
scroll to position [118, 0]
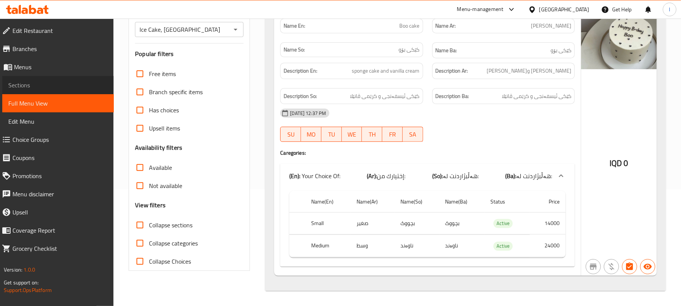
click at [15, 90] on span "Sections" at bounding box center [57, 85] width 99 height 9
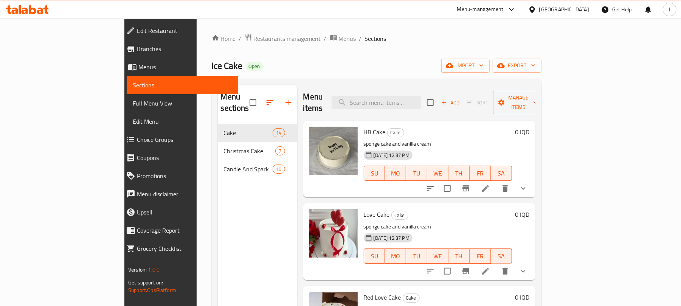
click at [133, 106] on span "Full Menu View" at bounding box center [182, 103] width 99 height 9
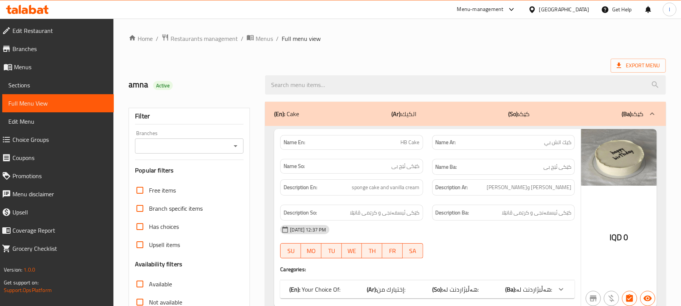
click at [236, 144] on icon "Open" at bounding box center [235, 145] width 9 height 9
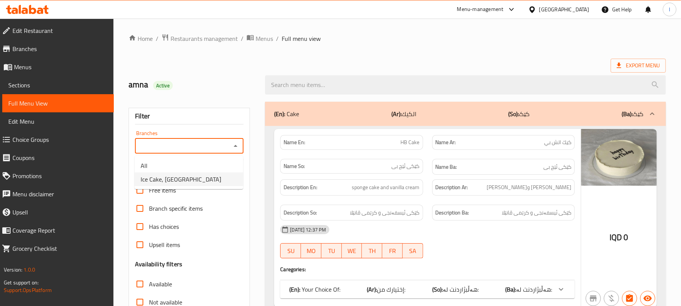
click at [187, 179] on li "Ice Cake, [GEOGRAPHIC_DATA]" at bounding box center [189, 179] width 108 height 14
type input "Ice Cake, [GEOGRAPHIC_DATA]"
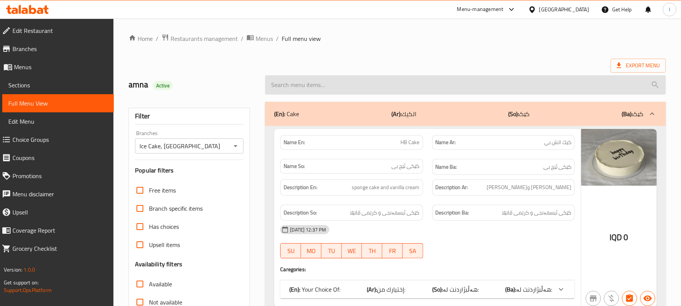
click at [281, 85] on input "search" at bounding box center [465, 84] width 401 height 19
paste input "Red Cake"
type input "Red Cake"
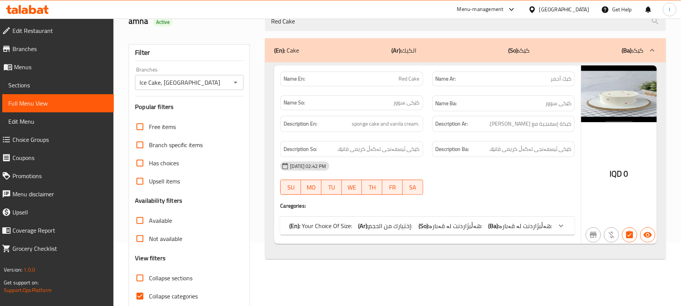
scroll to position [97, 0]
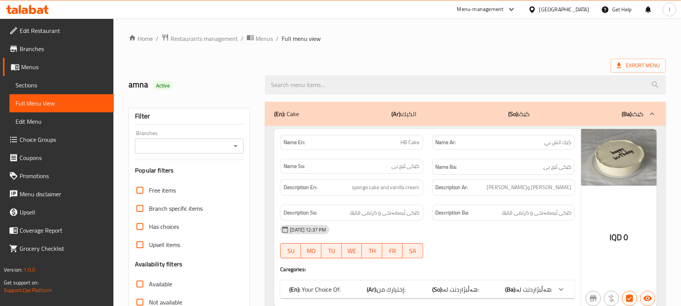
click at [234, 144] on icon "Open" at bounding box center [235, 145] width 9 height 9
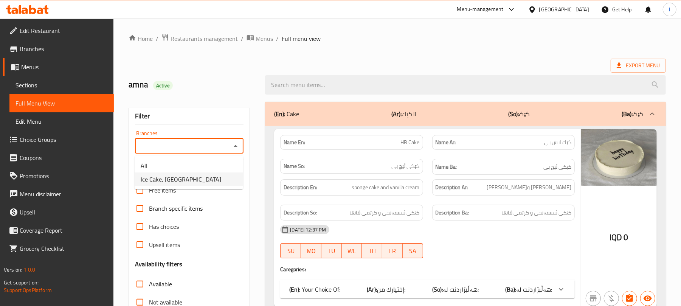
click at [188, 177] on li "Ice Cake, [GEOGRAPHIC_DATA]" at bounding box center [189, 179] width 108 height 14
type input "Ice Cake, [GEOGRAPHIC_DATA]"
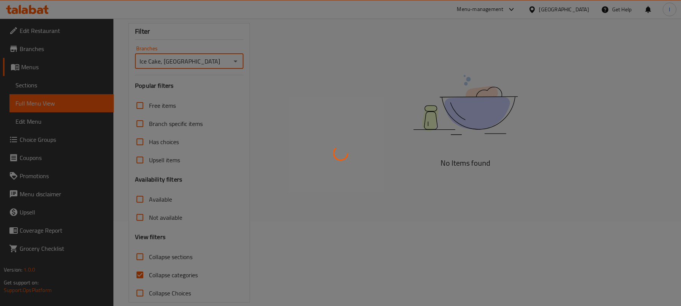
scroll to position [97, 0]
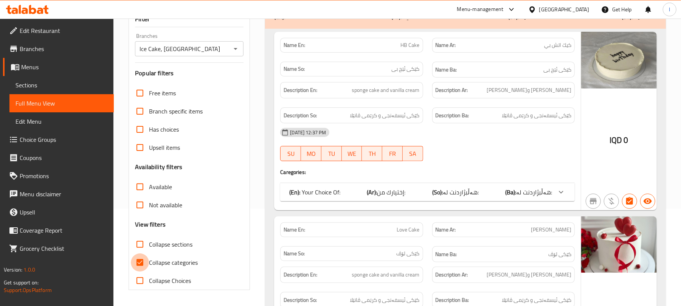
click at [140, 265] on input "Collapse categories" at bounding box center [140, 262] width 18 height 18
checkbox input "false"
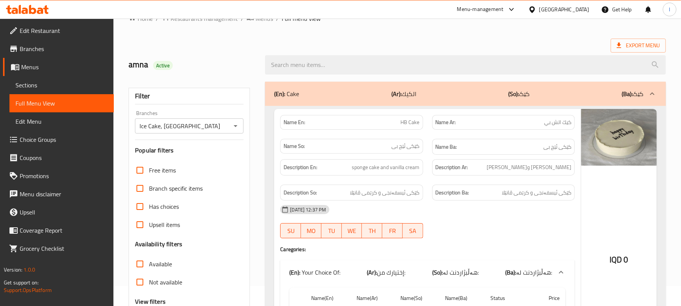
scroll to position [0, 0]
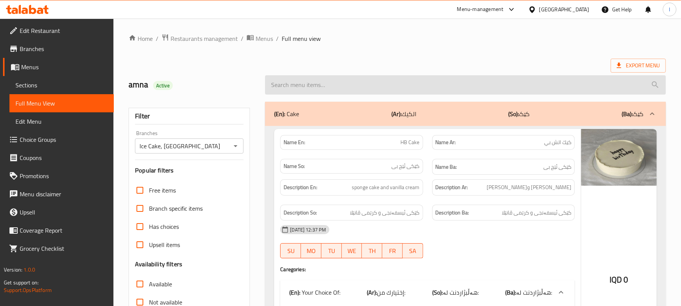
click at [333, 84] on input "search" at bounding box center [465, 84] width 401 height 19
paste input "Red Cake"
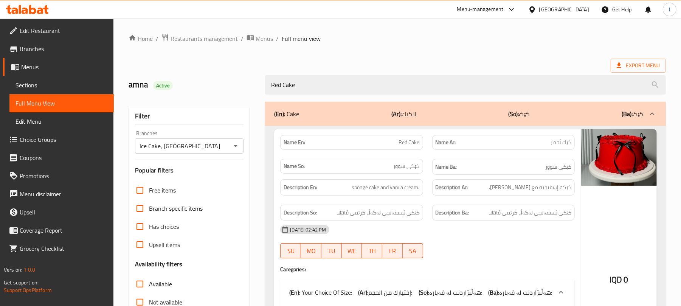
type input "Red Cake"
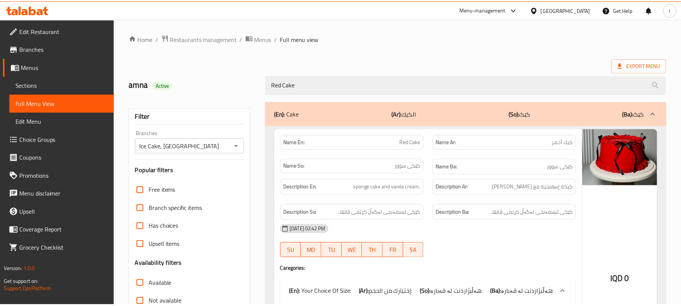
scroll to position [118, 0]
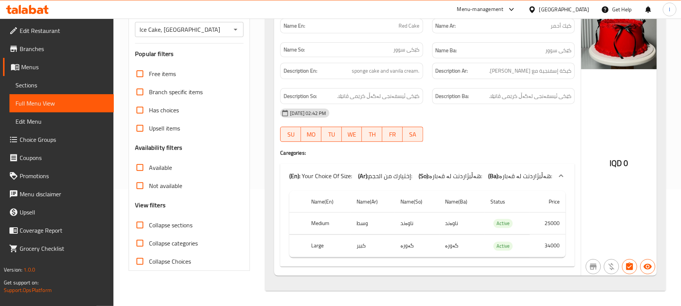
click at [35, 14] on icon at bounding box center [32, 9] width 7 height 9
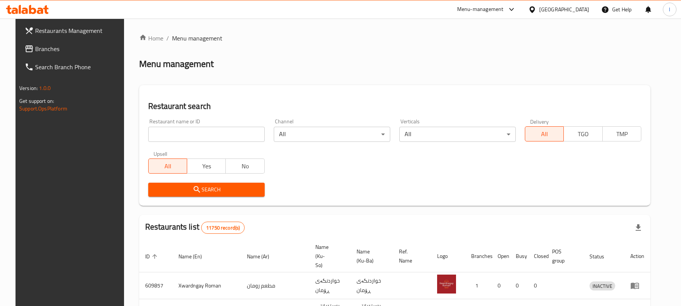
scroll to position [86, 0]
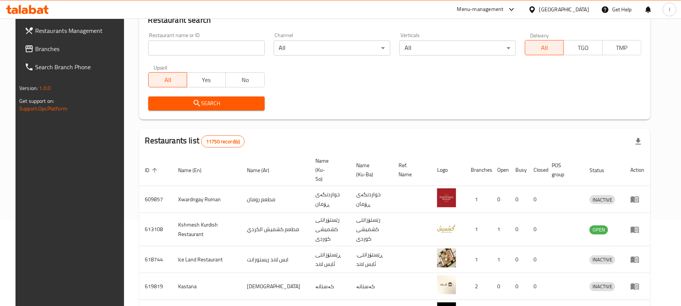
click at [150, 39] on div "Restaurant name or ID Restaurant name or ID" at bounding box center [206, 44] width 116 height 23
click at [159, 48] on input "search" at bounding box center [206, 47] width 116 height 15
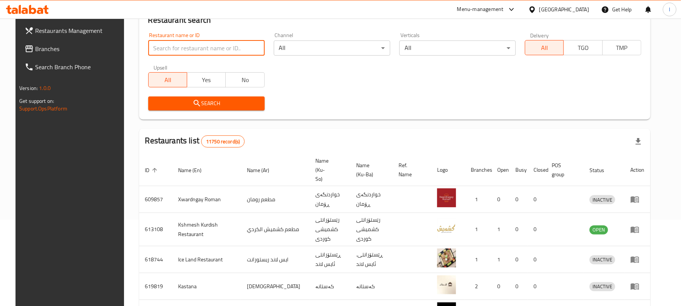
paste input "Ice Cake"
type input "Ice Cake"
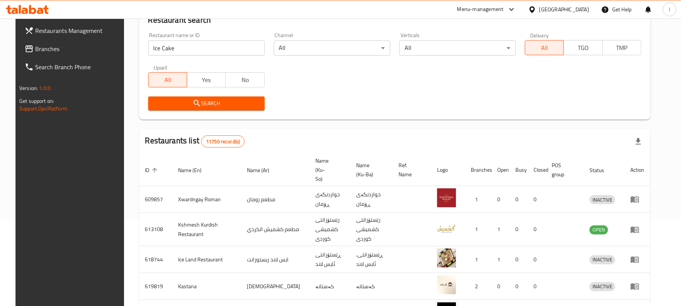
click at [192, 106] on icon "submit" at bounding box center [196, 103] width 9 height 9
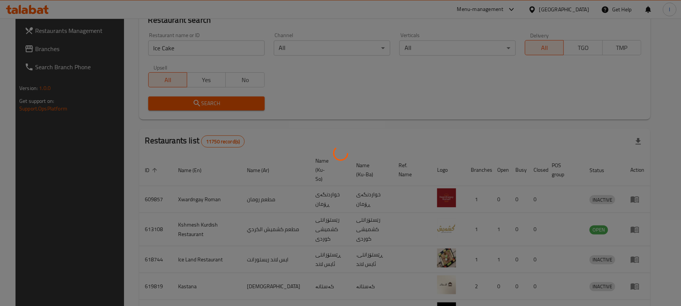
scroll to position [17, 0]
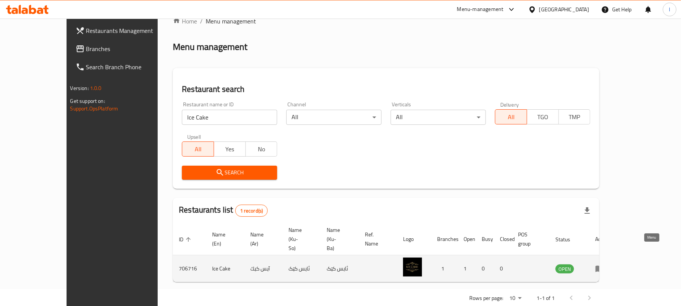
click at [604, 264] on icon "enhanced table" at bounding box center [599, 268] width 9 height 9
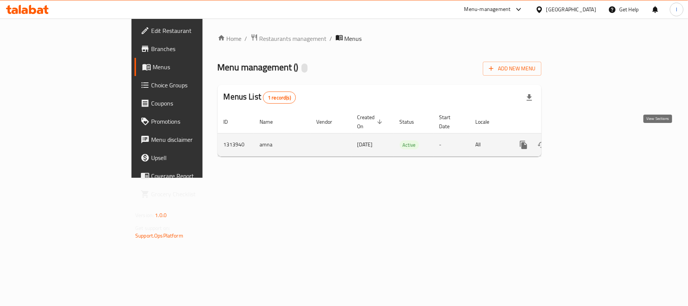
click at [587, 136] on link "enhanced table" at bounding box center [578, 145] width 18 height 18
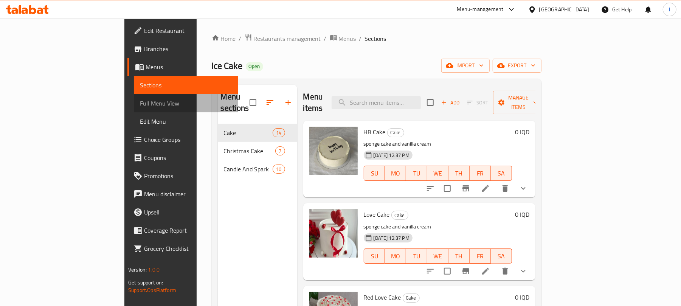
click at [134, 97] on link "Full Menu View" at bounding box center [186, 103] width 104 height 18
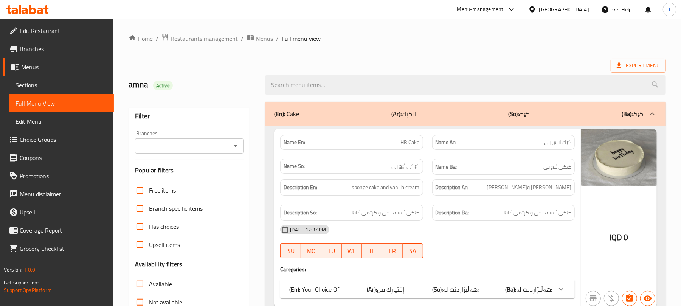
click at [236, 142] on icon "Open" at bounding box center [235, 145] width 9 height 9
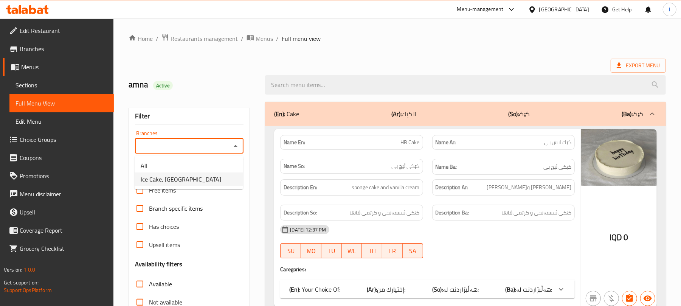
click at [194, 178] on li "Ice Cake, Tairawa" at bounding box center [189, 179] width 108 height 14
type input "Ice Cake, Tairawa"
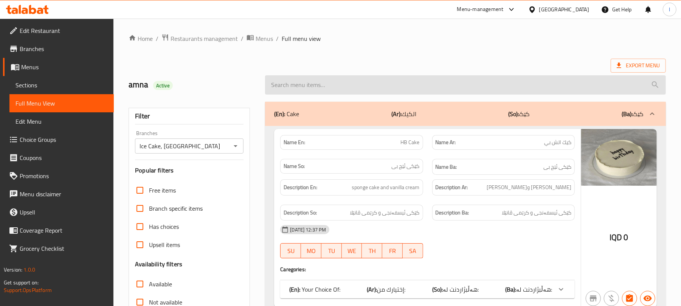
click at [283, 88] on input "search" at bounding box center [465, 84] width 401 height 19
paste input "Gold HB Cake"
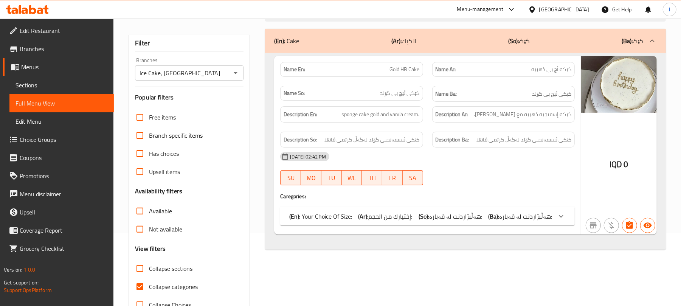
scroll to position [97, 0]
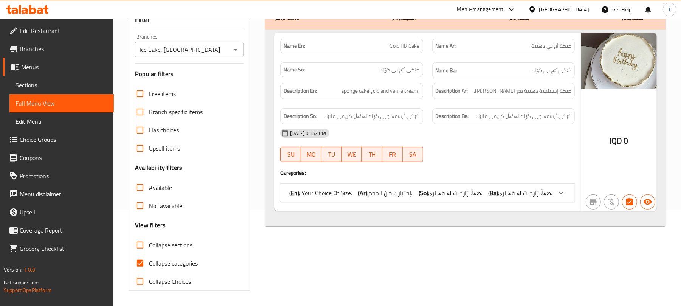
type input "Gold HB Cake"
click at [135, 265] on input "Collapse categories" at bounding box center [140, 263] width 18 height 18
checkbox input "false"
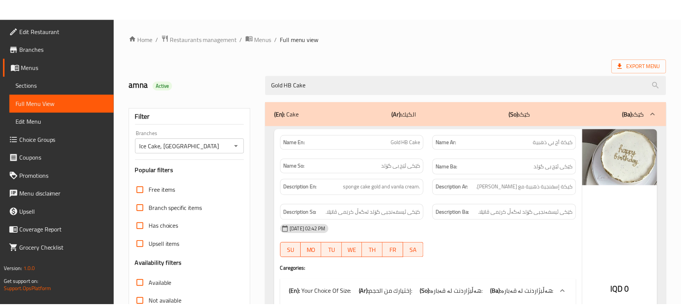
scroll to position [141, 0]
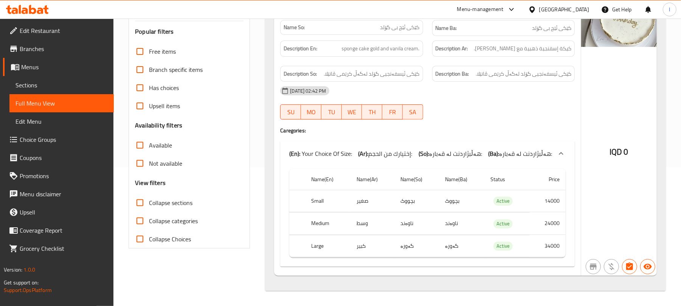
click at [20, 6] on icon at bounding box center [27, 9] width 43 height 9
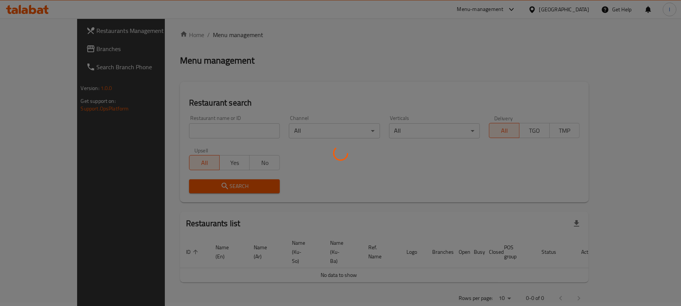
scroll to position [86, 0]
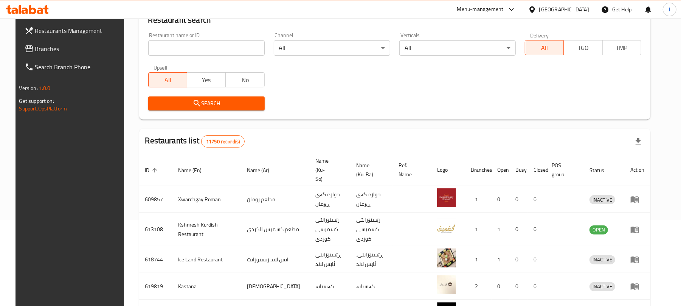
click at [187, 50] on input "search" at bounding box center [206, 47] width 116 height 15
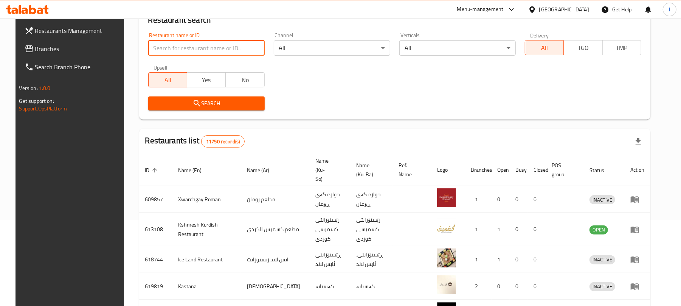
paste input "88-adhmyia"
type input "88-adhmyia"
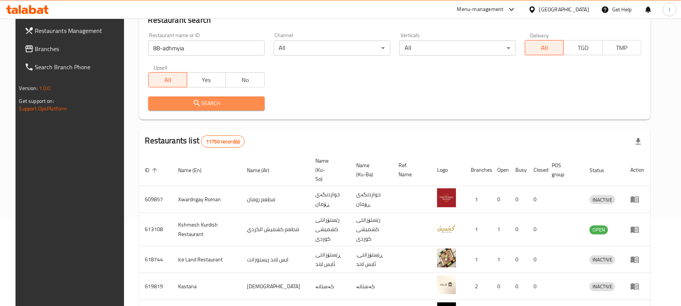
click at [192, 100] on icon "submit" at bounding box center [196, 103] width 9 height 9
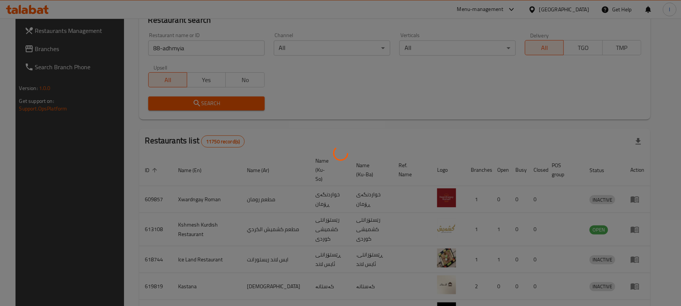
scroll to position [3, 0]
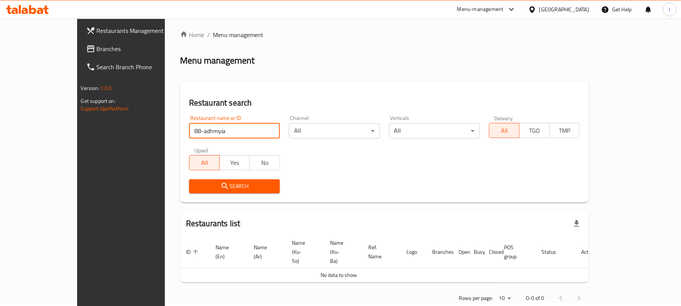
click at [189, 132] on input "88-adhmyia" at bounding box center [234, 130] width 91 height 15
click at [97, 46] on span "Branches" at bounding box center [141, 48] width 88 height 9
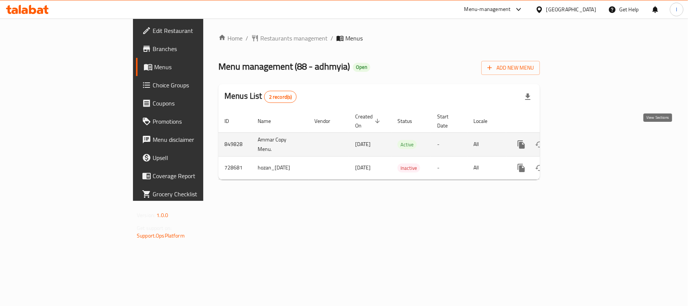
click at [581, 140] on icon "enhanced table" at bounding box center [575, 144] width 9 height 9
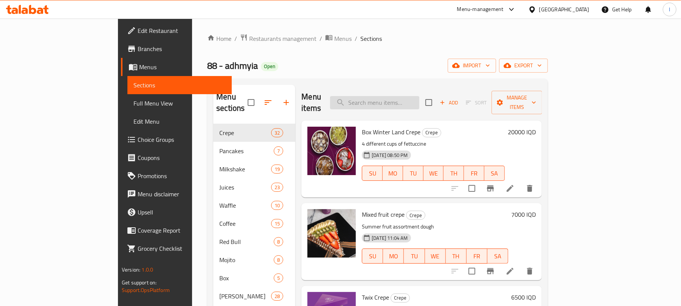
click at [411, 99] on input "search" at bounding box center [374, 102] width 89 height 13
paste input "عصير برتقال ليمون الطبيعي"
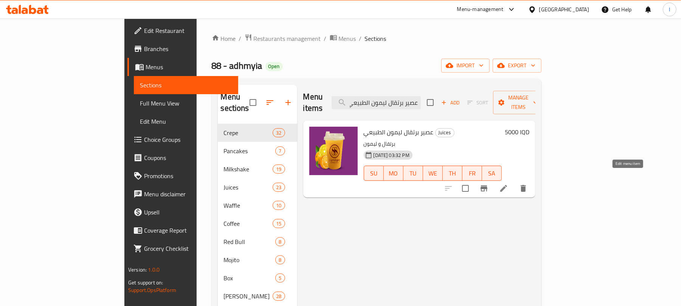
type input "عصير برتقال ليمون الطبيعي"
click at [508, 184] on icon at bounding box center [503, 188] width 9 height 9
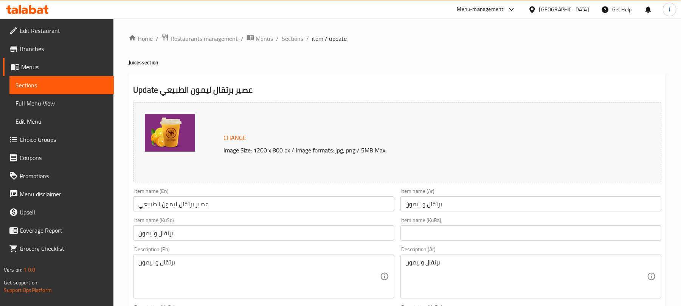
click at [197, 205] on input "عصير برتقال ليمون الطبيعي" at bounding box center [263, 203] width 261 height 15
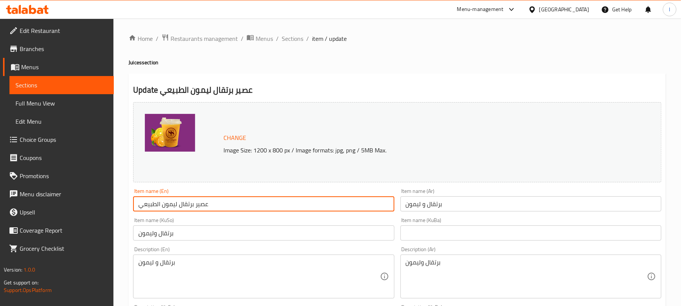
click at [197, 205] on input "عصير برتقال ليمون الطبيعي" at bounding box center [263, 203] width 261 height 15
paste input "Natural orange and lemon juice"
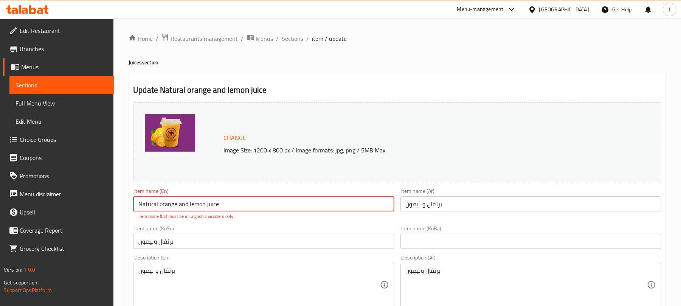
type input "Natural orange and lemon juice"
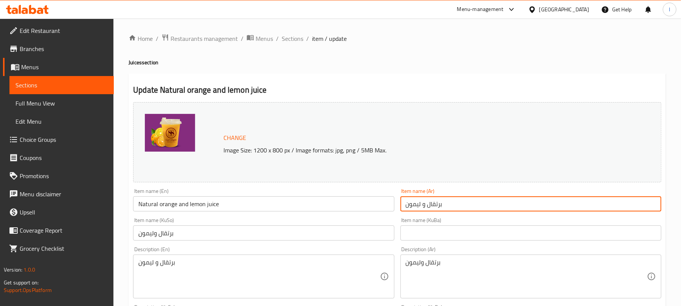
drag, startPoint x: 457, startPoint y: 203, endPoint x: 332, endPoint y: 195, distance: 125.7
click at [332, 195] on div "Change Image Size: 1200 x 800 px / Image formats: jpg, png / 5MB Max. Item name…" at bounding box center [397, 311] width 534 height 424
paste input "صير برتقال ليمون طبيعي"
type input "عصير برتقال ليمون طبيعي"
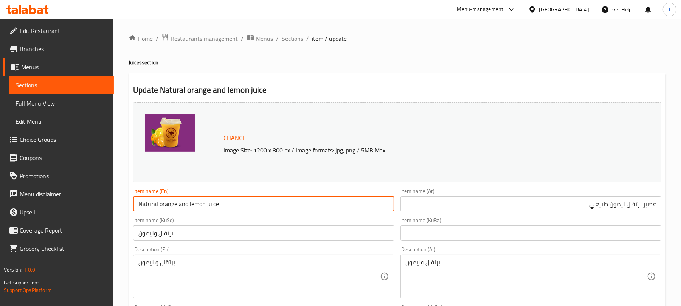
click at [162, 204] on input "Natural orange and lemon juice" at bounding box center [263, 203] width 261 height 15
type input "Natural Orange And Lemon Juice"
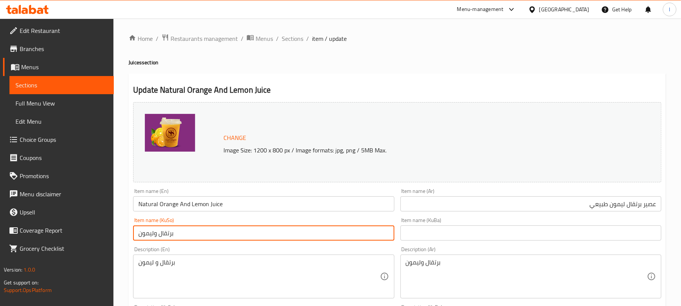
drag, startPoint x: 184, startPoint y: 238, endPoint x: 49, endPoint y: 230, distance: 135.5
type input "شەربەتی پرتەقاڵ و لیمۆی سروشتی"
click at [625, 206] on input "عصير برتقال ليمون طبيعي" at bounding box center [530, 203] width 261 height 15
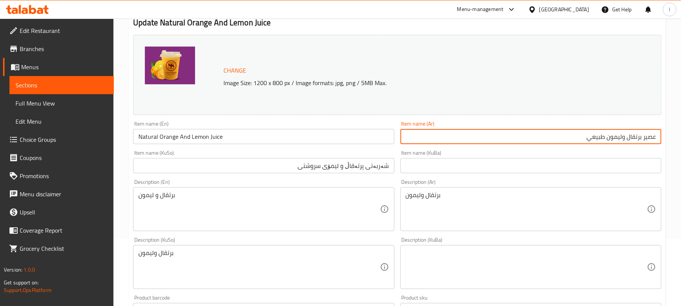
scroll to position [73, 0]
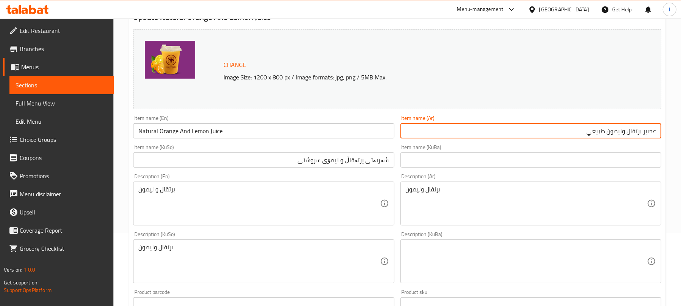
type input "عصير برتقال وليمون طبيعي"
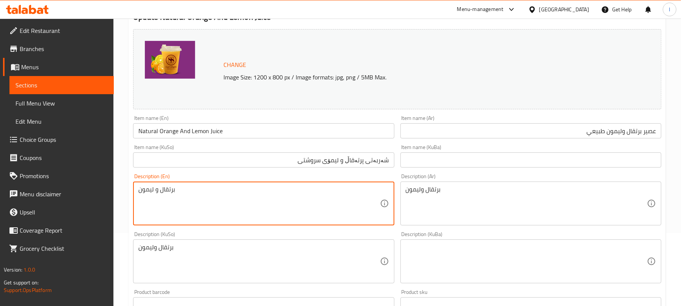
drag, startPoint x: 222, startPoint y: 197, endPoint x: 7, endPoint y: 186, distance: 215.7
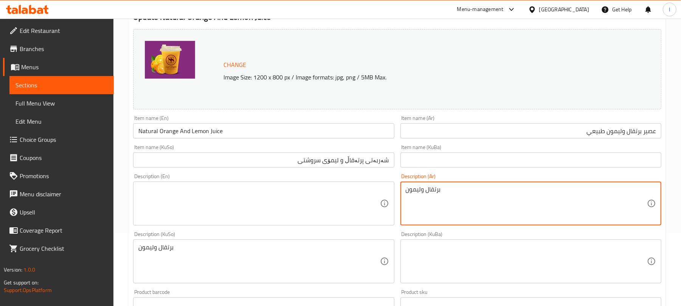
click at [428, 189] on textarea "برتقال وليمون" at bounding box center [526, 204] width 241 height 36
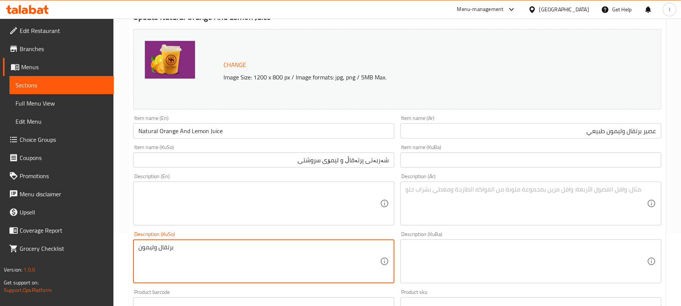
drag, startPoint x: 220, startPoint y: 262, endPoint x: 97, endPoint y: 249, distance: 123.5
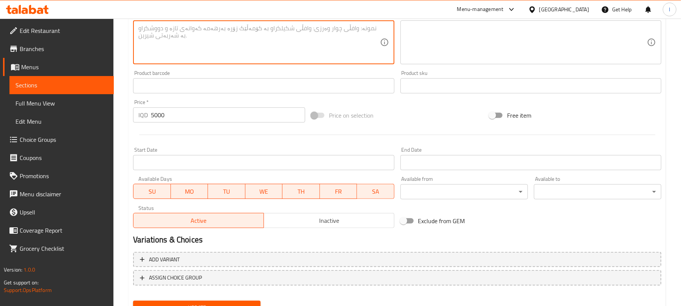
scroll to position [325, 0]
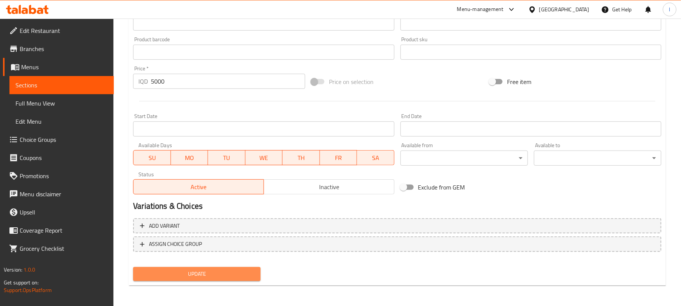
click at [203, 277] on span "Update" at bounding box center [196, 273] width 115 height 9
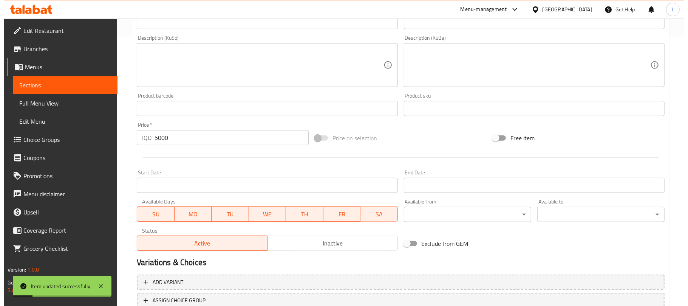
scroll to position [0, 0]
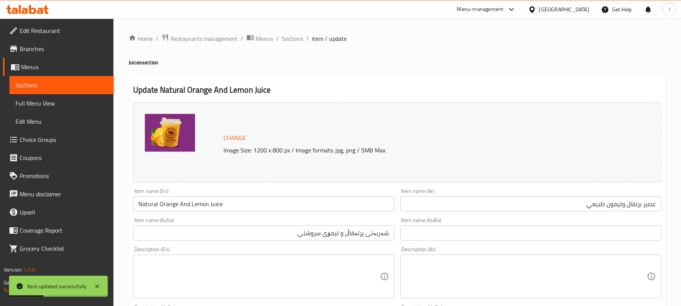
click at [209, 200] on input "Natural Orange And Lemon Juice" at bounding box center [263, 203] width 261 height 15
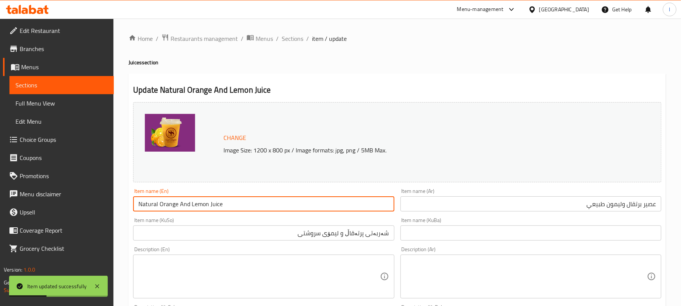
click at [209, 200] on input "Natural Orange And Lemon Juice" at bounding box center [263, 203] width 261 height 15
click at [50, 101] on span "Full Menu View" at bounding box center [61, 103] width 92 height 9
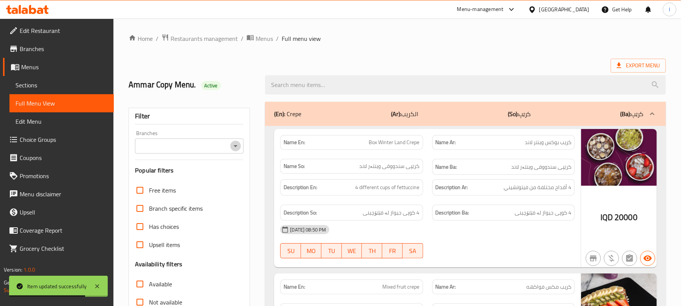
click at [239, 144] on icon "Open" at bounding box center [235, 145] width 9 height 9
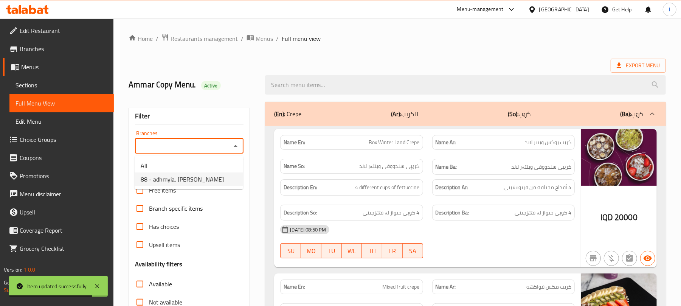
click at [211, 177] on span "88 - adhmyia, [PERSON_NAME]" at bounding box center [182, 179] width 83 height 9
type input "88 - adhmyia, [PERSON_NAME]"
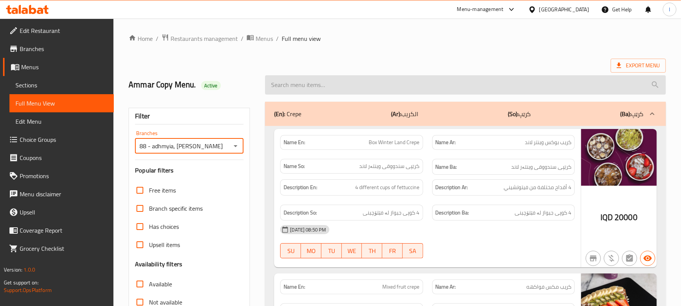
click at [296, 86] on input "search" at bounding box center [465, 84] width 401 height 19
paste input "Natural Orange And Lemon Juice"
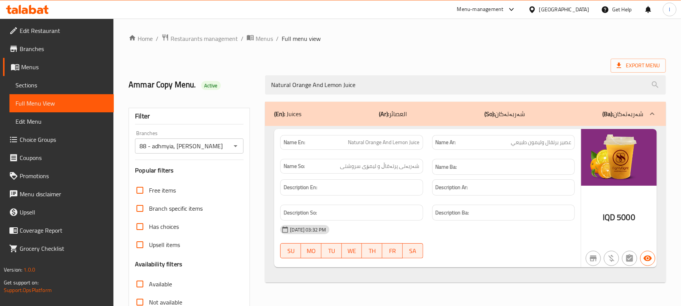
type input "Natural Orange And Lemon Juice"
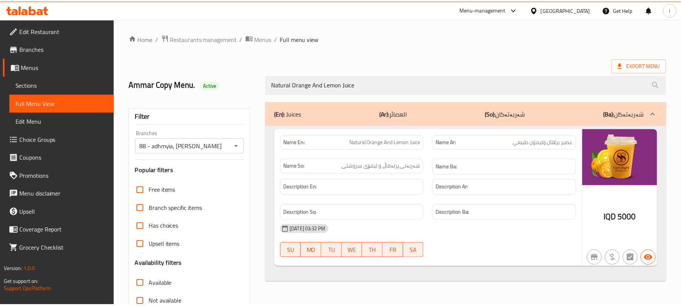
scroll to position [97, 0]
